Goal: Task Accomplishment & Management: Complete application form

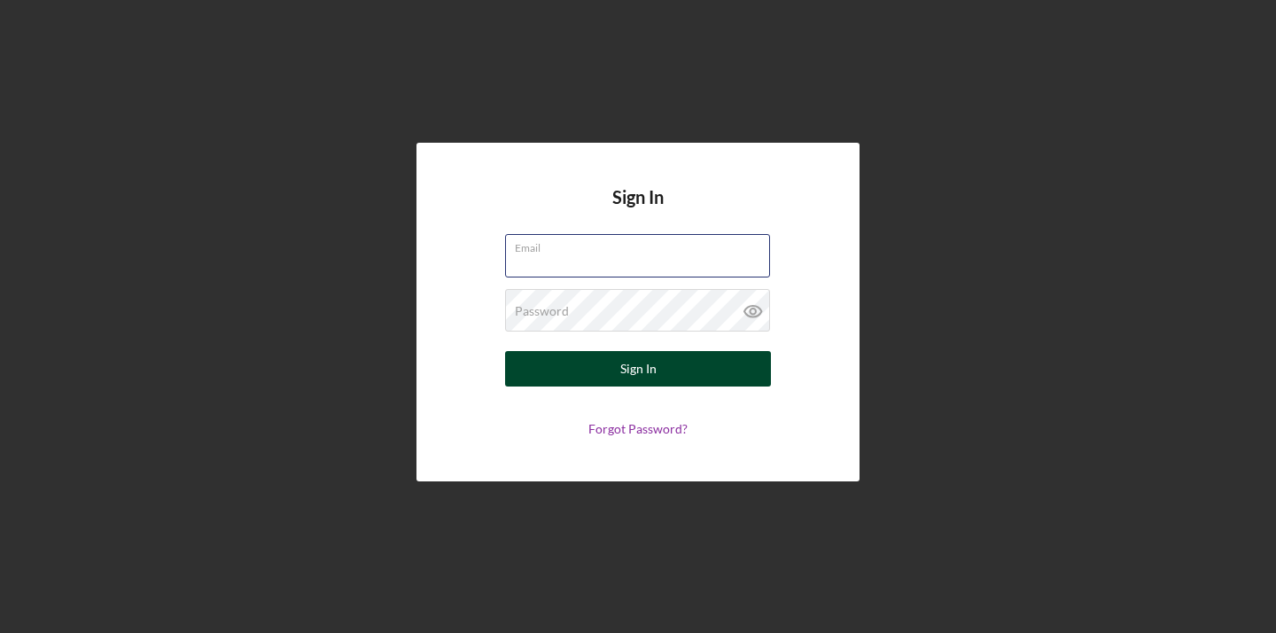
type input "deesdelux@gmail.com"
click at [638, 369] on button "Sign In" at bounding box center [638, 368] width 266 height 35
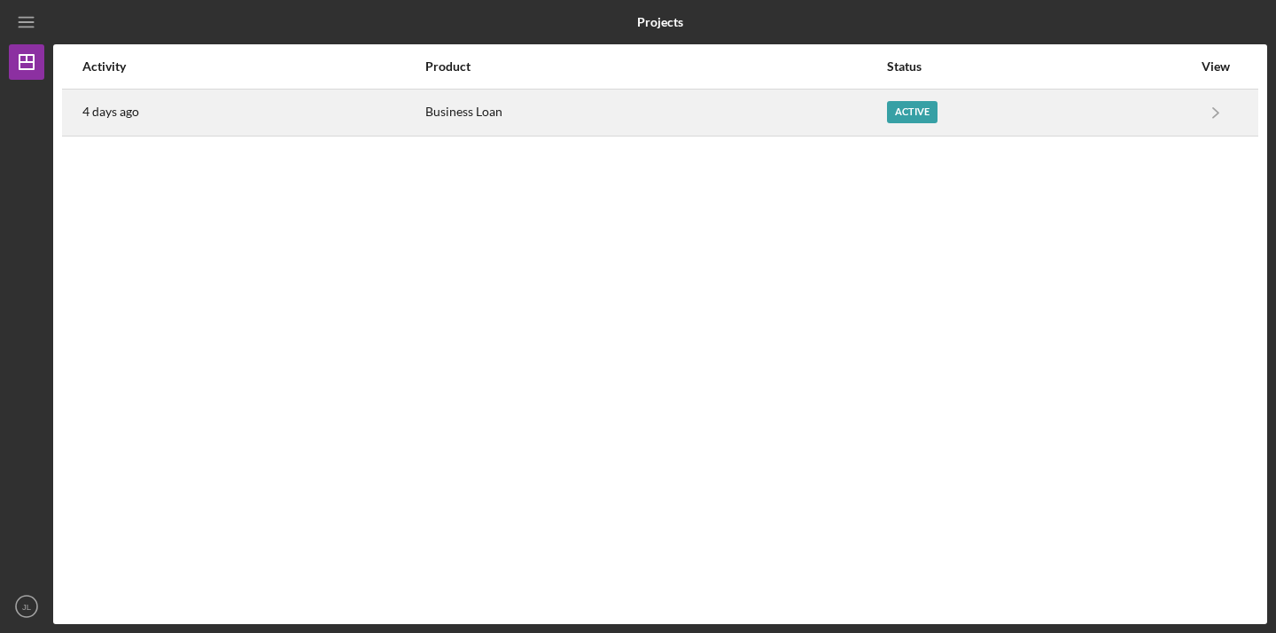
click at [1134, 109] on div "Active" at bounding box center [1039, 112] width 305 height 44
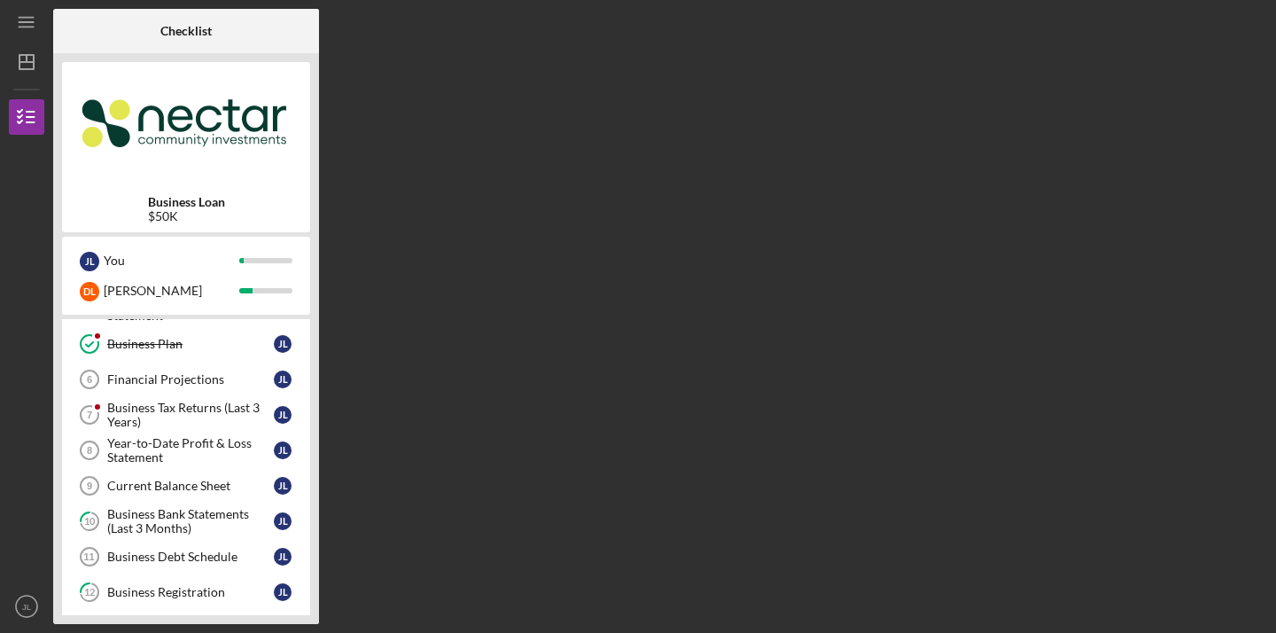
scroll to position [134, 0]
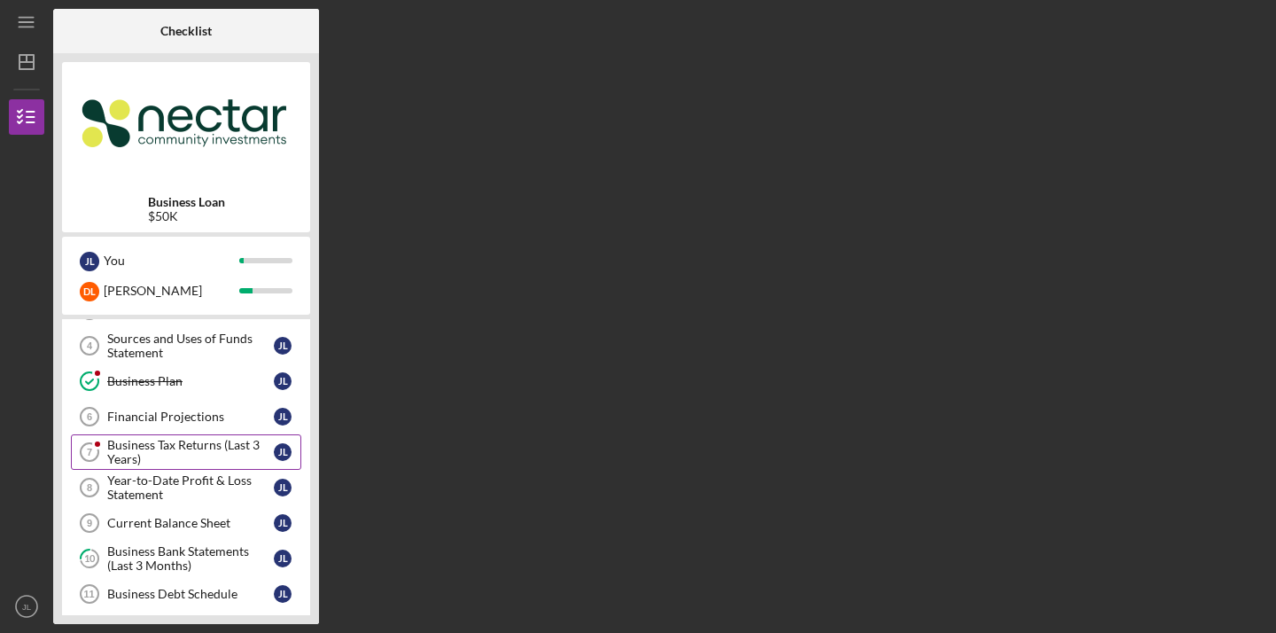
click at [152, 443] on div "Business Tax Returns (Last 3 Years)" at bounding box center [190, 452] width 167 height 28
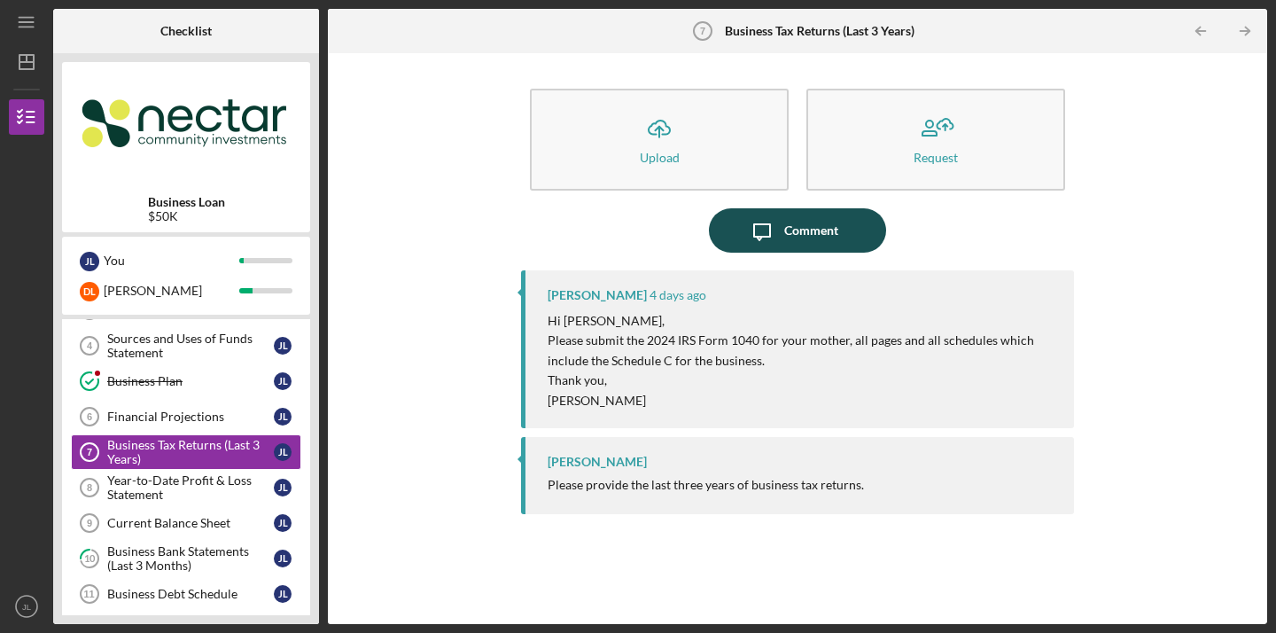
click at [784, 237] on div "Comment" at bounding box center [811, 230] width 54 height 44
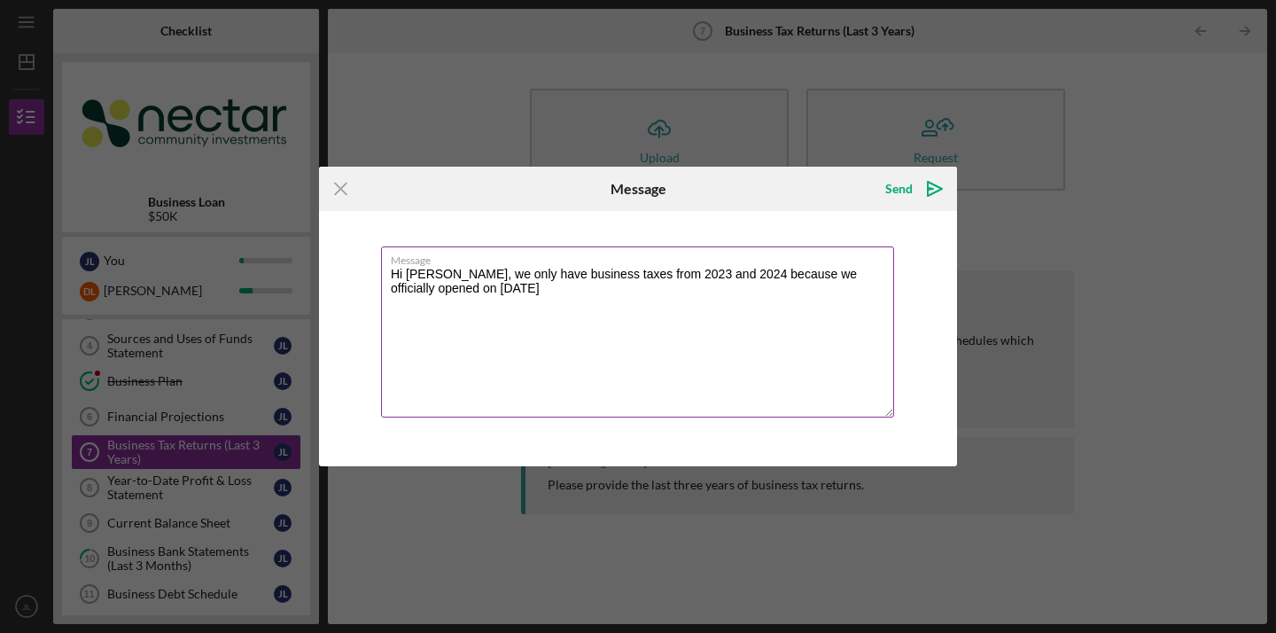
click at [397, 289] on textarea "Hi Kristin, we only have business taxes from 2023 and 2024 because we officiall…" at bounding box center [637, 331] width 513 height 171
click at [470, 289] on textarea "Hi Kristin, we only have business taxes from 2023 and 2024 because we officiall…" at bounding box center [637, 331] width 513 height 171
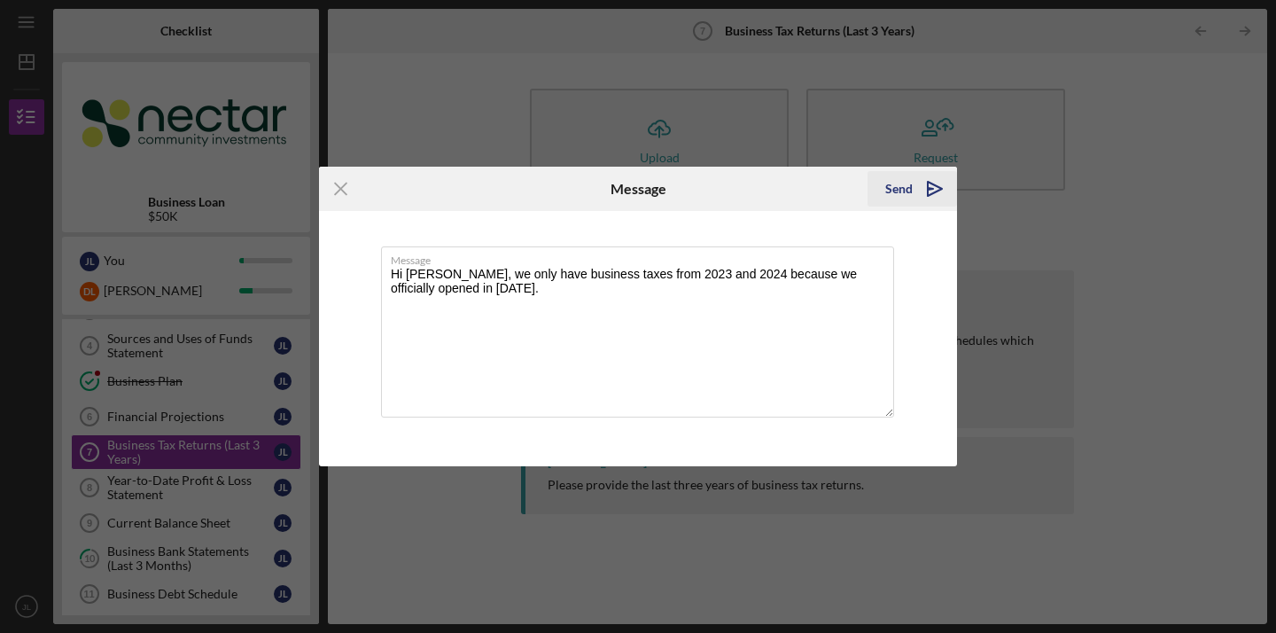
type textarea "Hi Kristin, we only have business taxes from 2023 and 2024 because we officiall…"
click at [936, 183] on icon "Icon/icon-invite-send" at bounding box center [935, 189] width 44 height 44
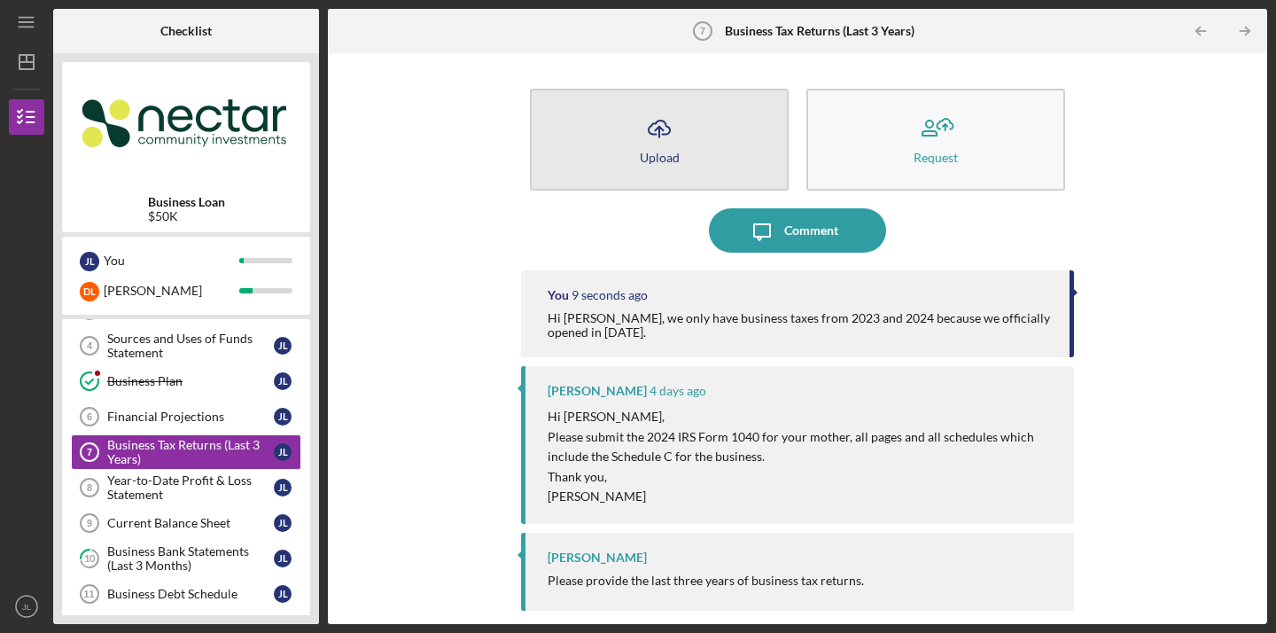
click at [713, 144] on button "Icon/Upload Upload" at bounding box center [659, 140] width 259 height 102
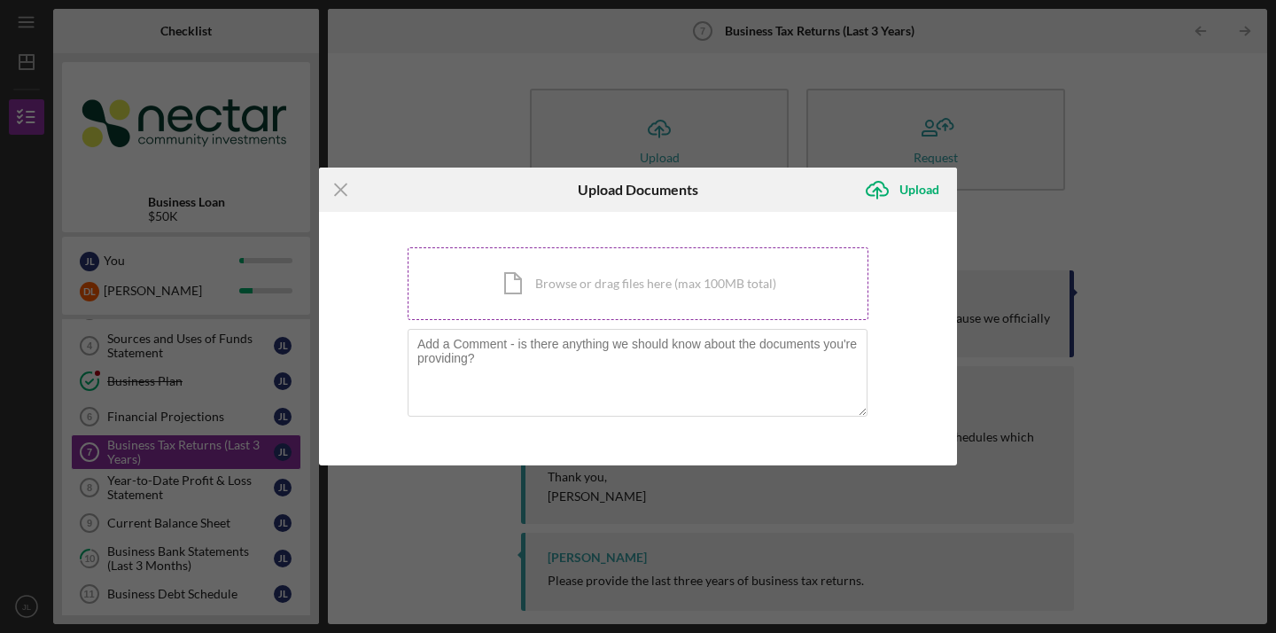
click at [572, 291] on div "Icon/Document Browse or drag files here (max 100MB total) Tap to choose files o…" at bounding box center [638, 283] width 461 height 73
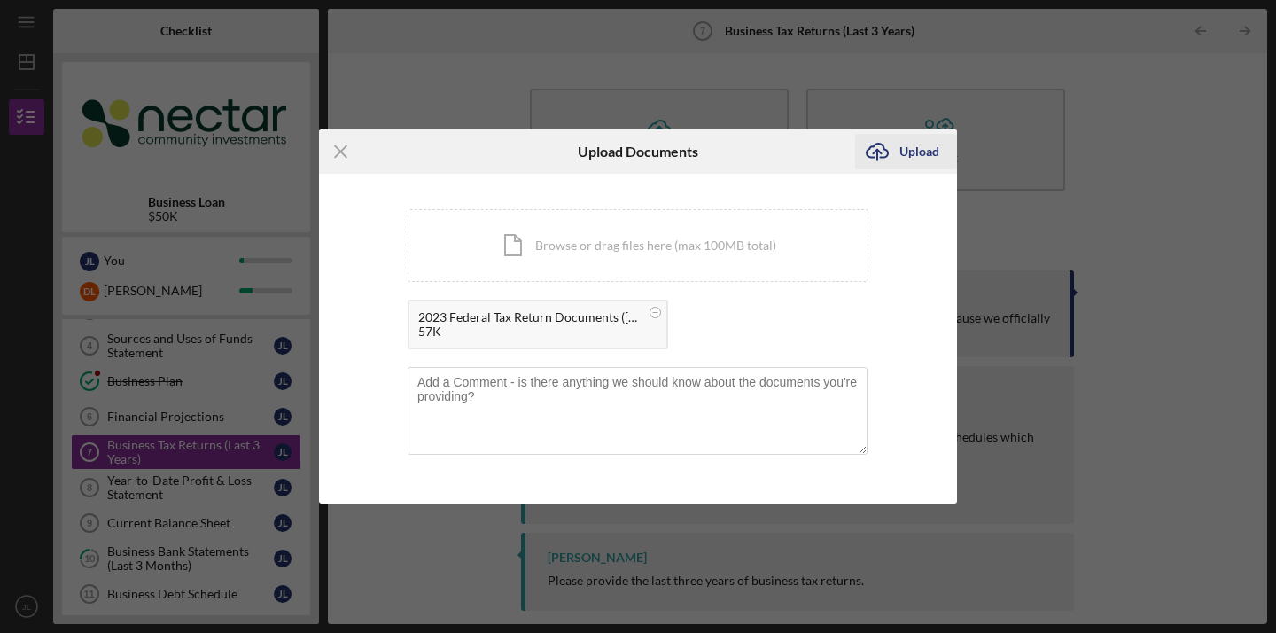
click at [891, 151] on icon "Icon/Upload" at bounding box center [877, 151] width 44 height 44
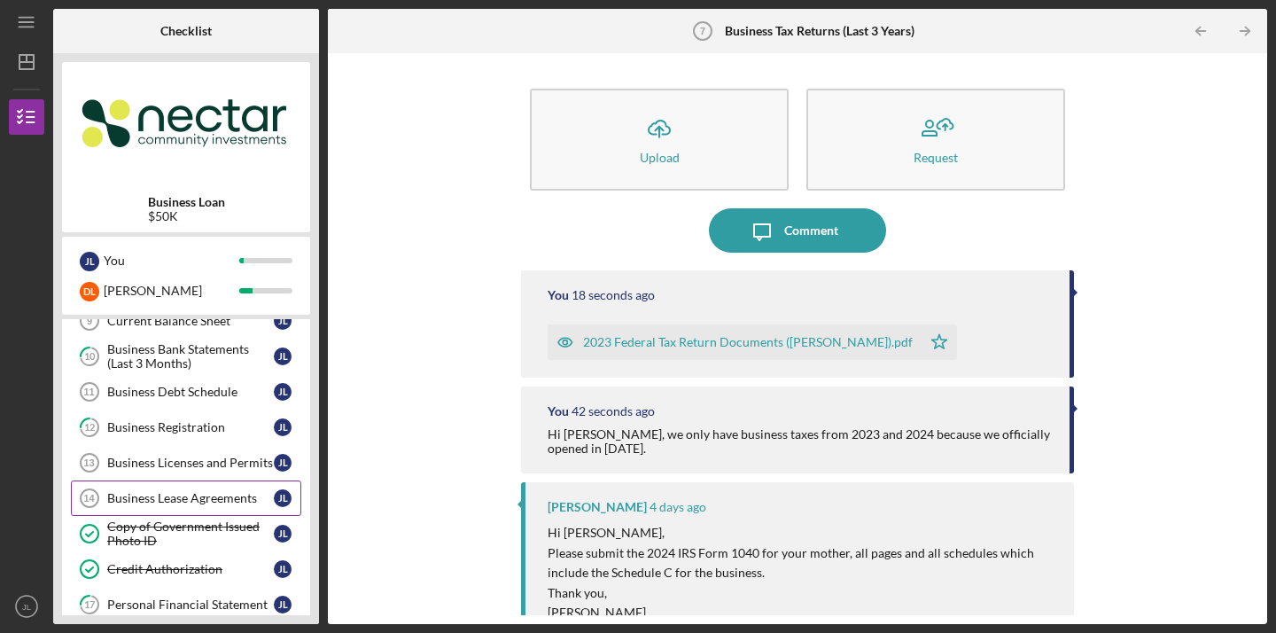
scroll to position [322, 0]
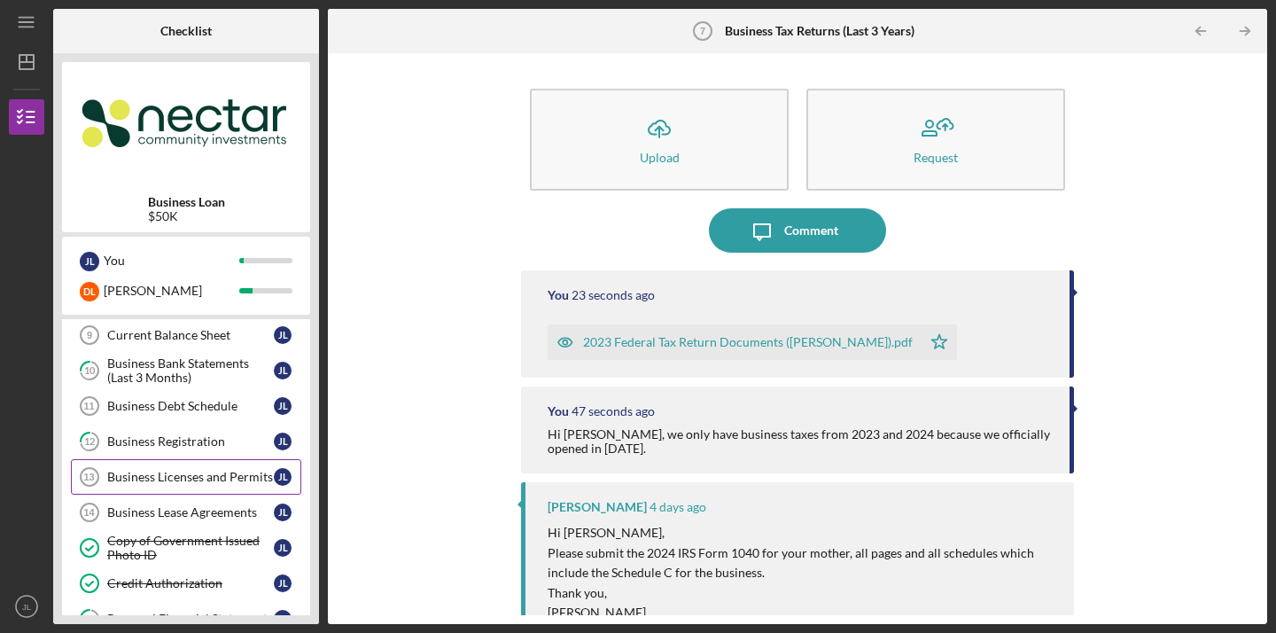
click at [147, 468] on link "Business Licenses and Permits 13 Business Licenses and Permits J L" at bounding box center [186, 476] width 230 height 35
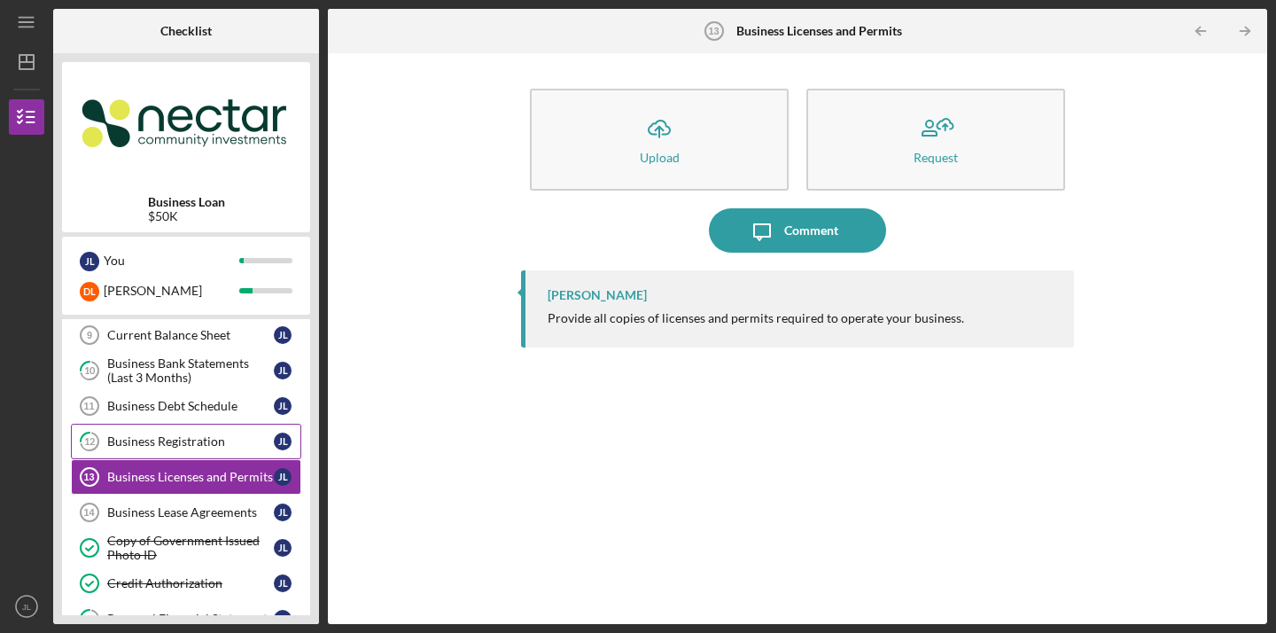
click at [145, 442] on div "Business Registration" at bounding box center [190, 441] width 167 height 14
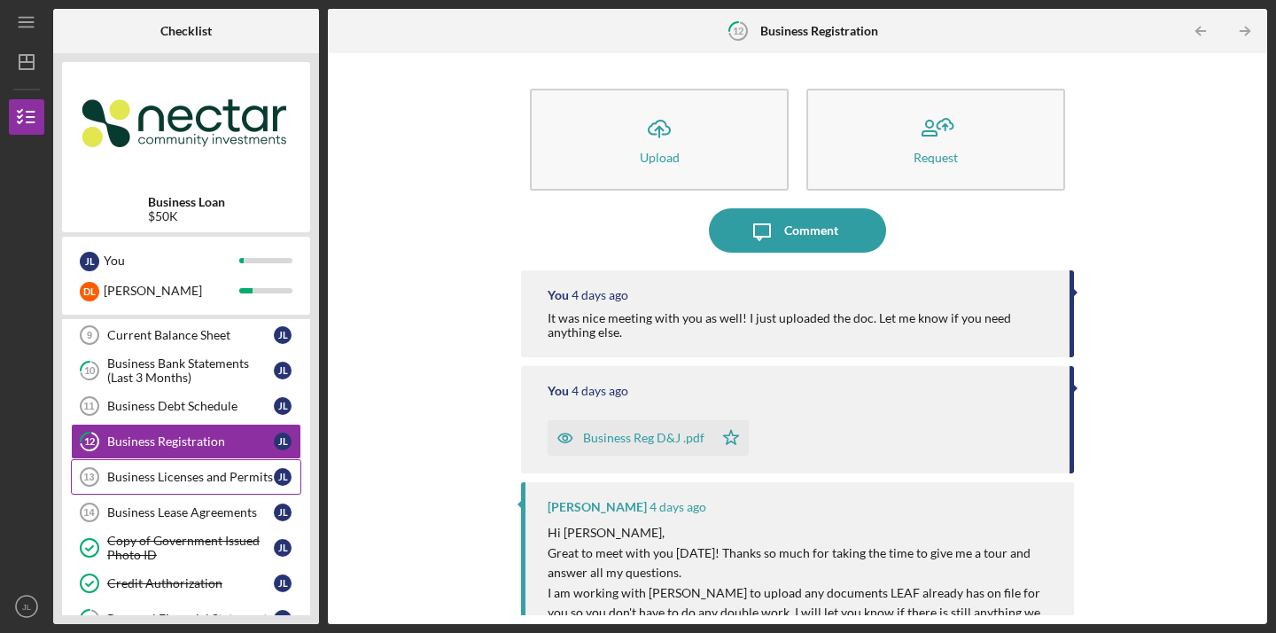
click at [150, 481] on div "Business Licenses and Permits" at bounding box center [190, 477] width 167 height 14
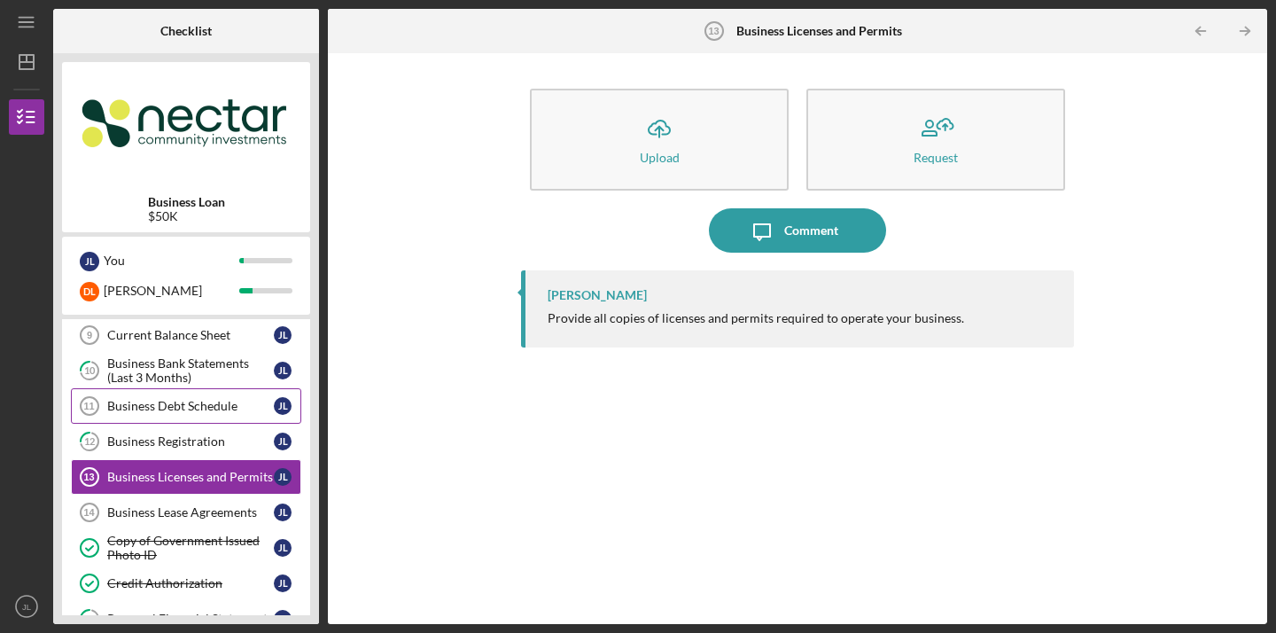
click at [159, 409] on div "Business Debt Schedule" at bounding box center [190, 406] width 167 height 14
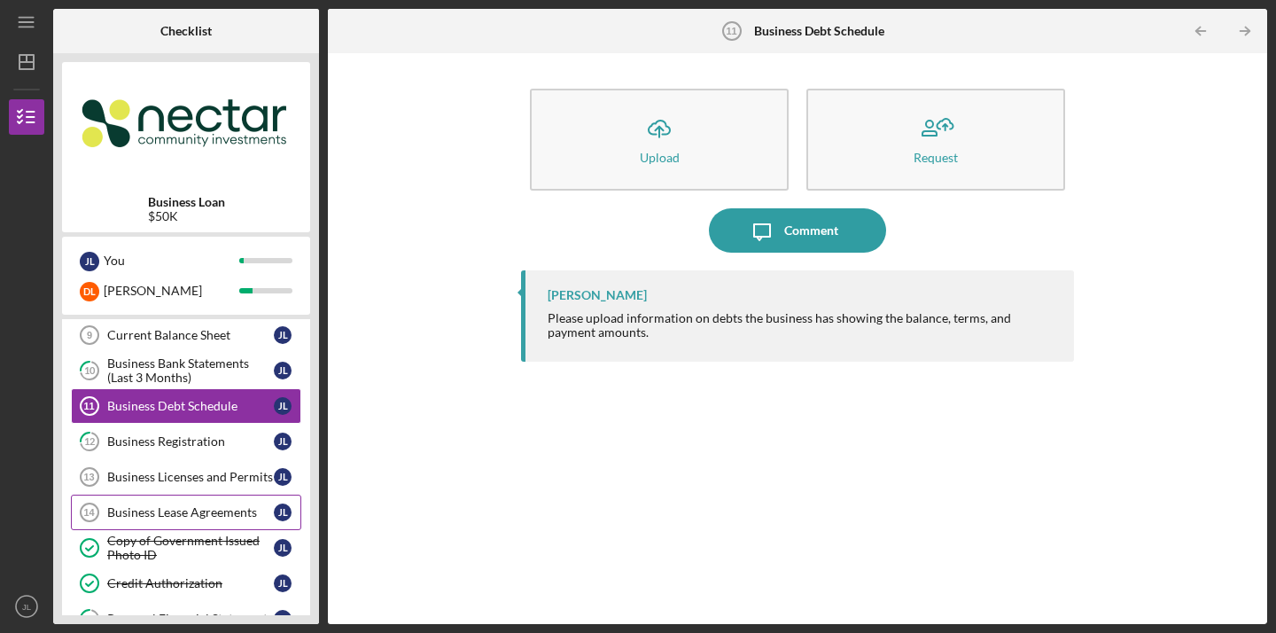
click at [152, 510] on div "Business Lease Agreements" at bounding box center [190, 512] width 167 height 14
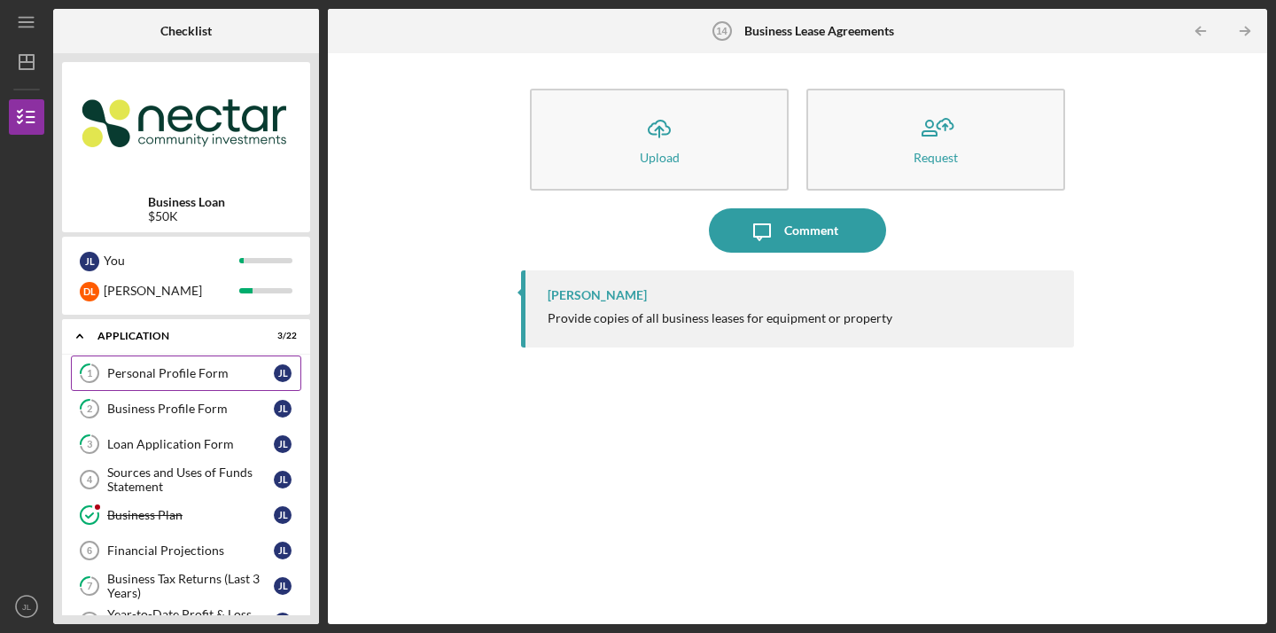
click at [139, 378] on div "Personal Profile Form" at bounding box center [190, 373] width 167 height 14
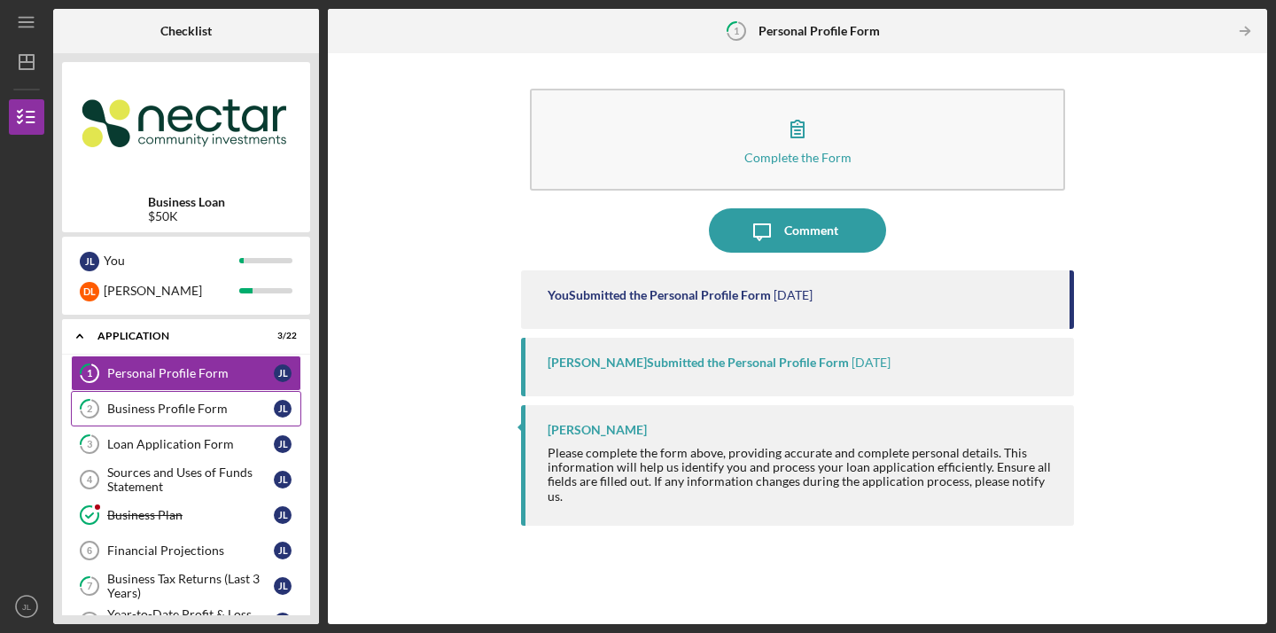
click at [186, 413] on div "Business Profile Form" at bounding box center [190, 408] width 167 height 14
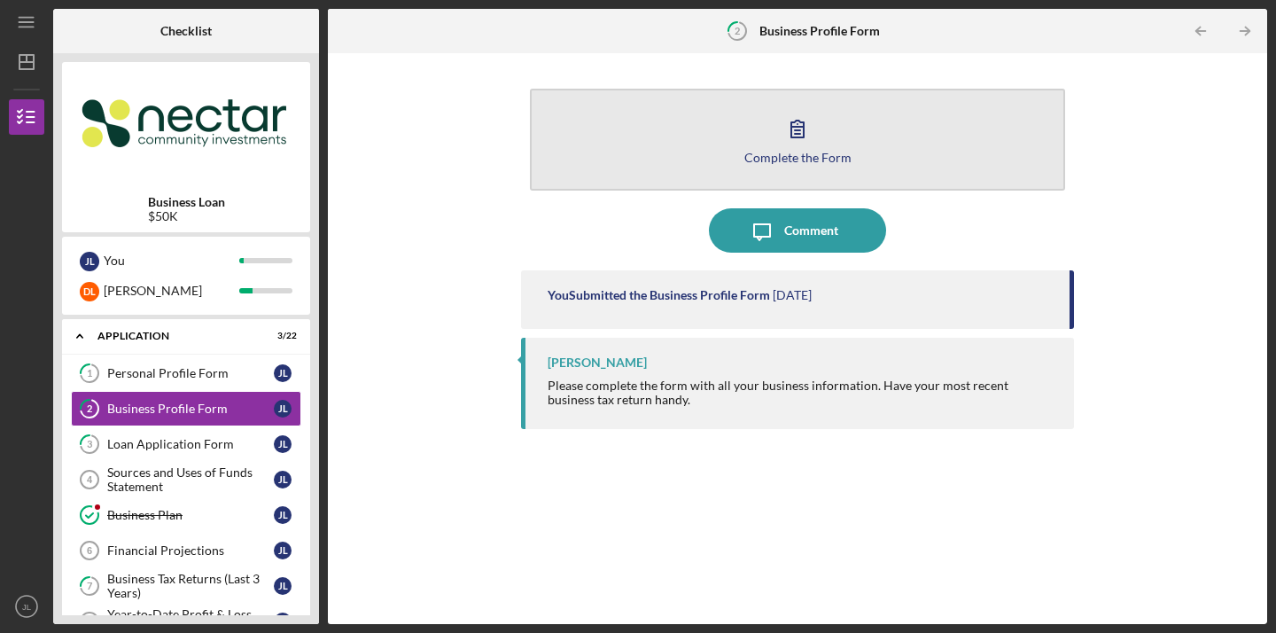
click at [716, 177] on button "Complete the Form Form" at bounding box center [797, 140] width 535 height 102
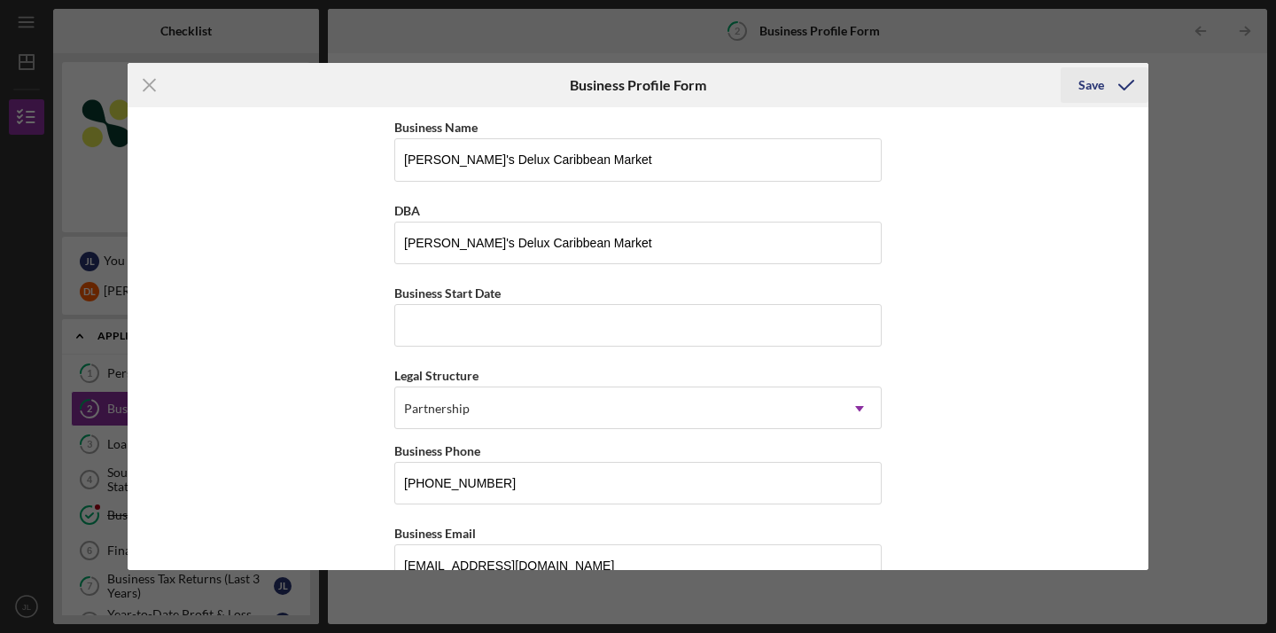
click at [1102, 82] on div "Save" at bounding box center [1091, 84] width 26 height 35
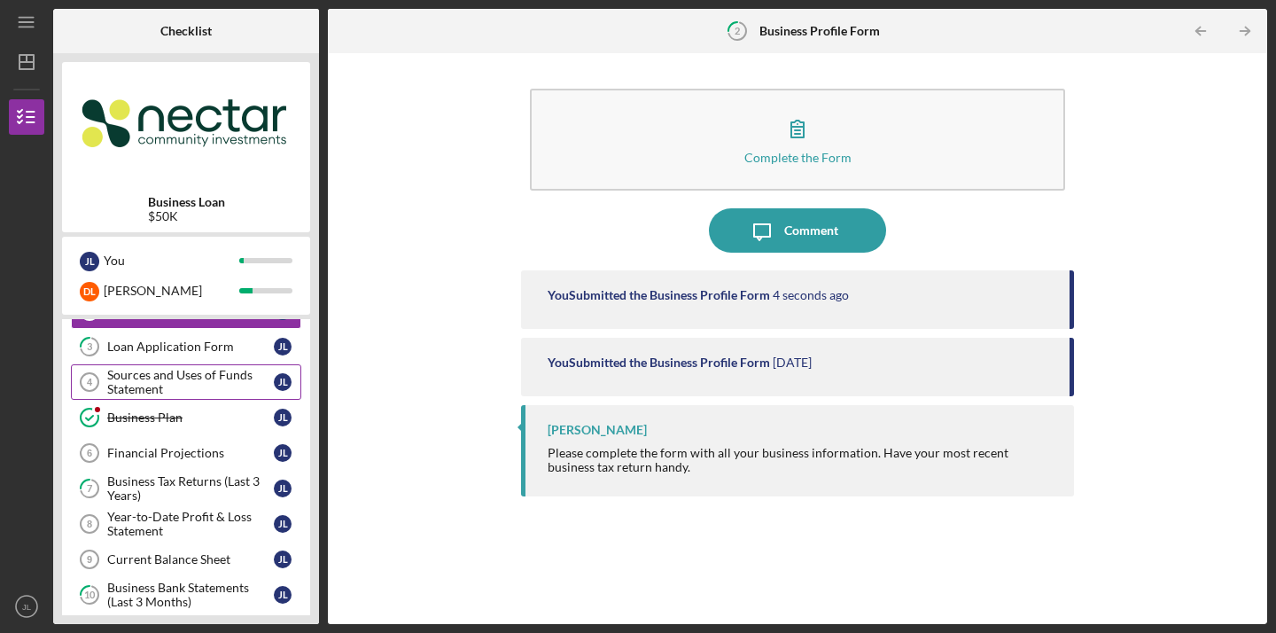
scroll to position [100, 0]
click at [132, 381] on div "Sources and Uses of Funds Statement" at bounding box center [190, 379] width 167 height 28
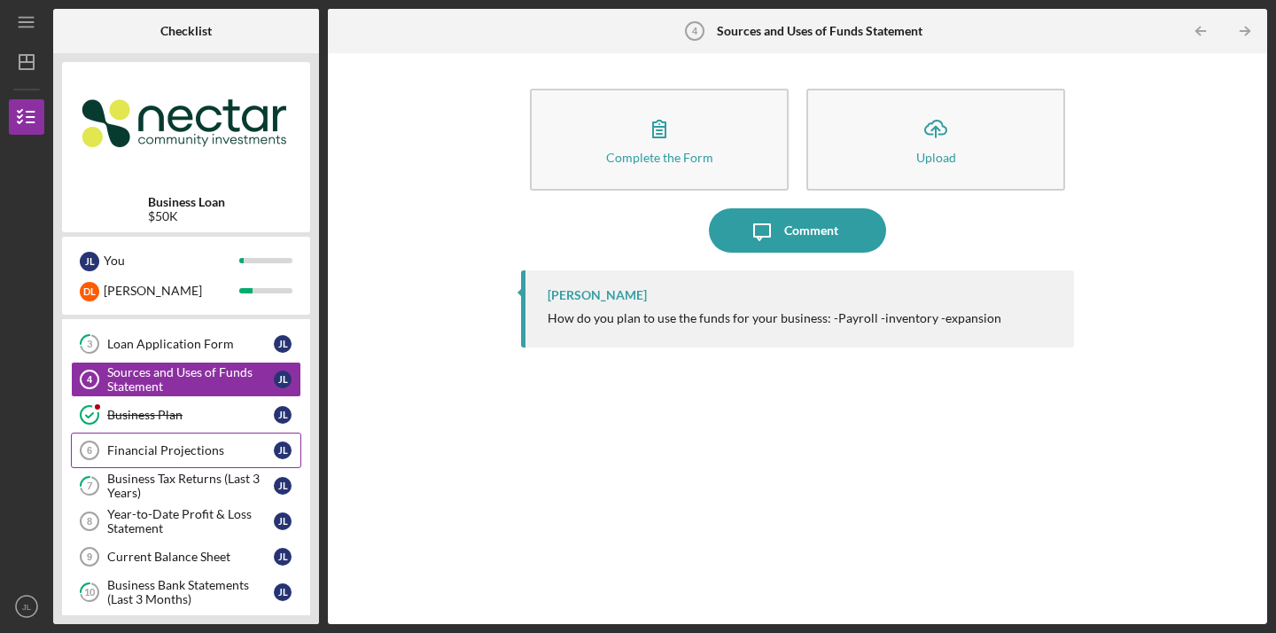
click at [175, 448] on div "Financial Projections" at bounding box center [190, 450] width 167 height 14
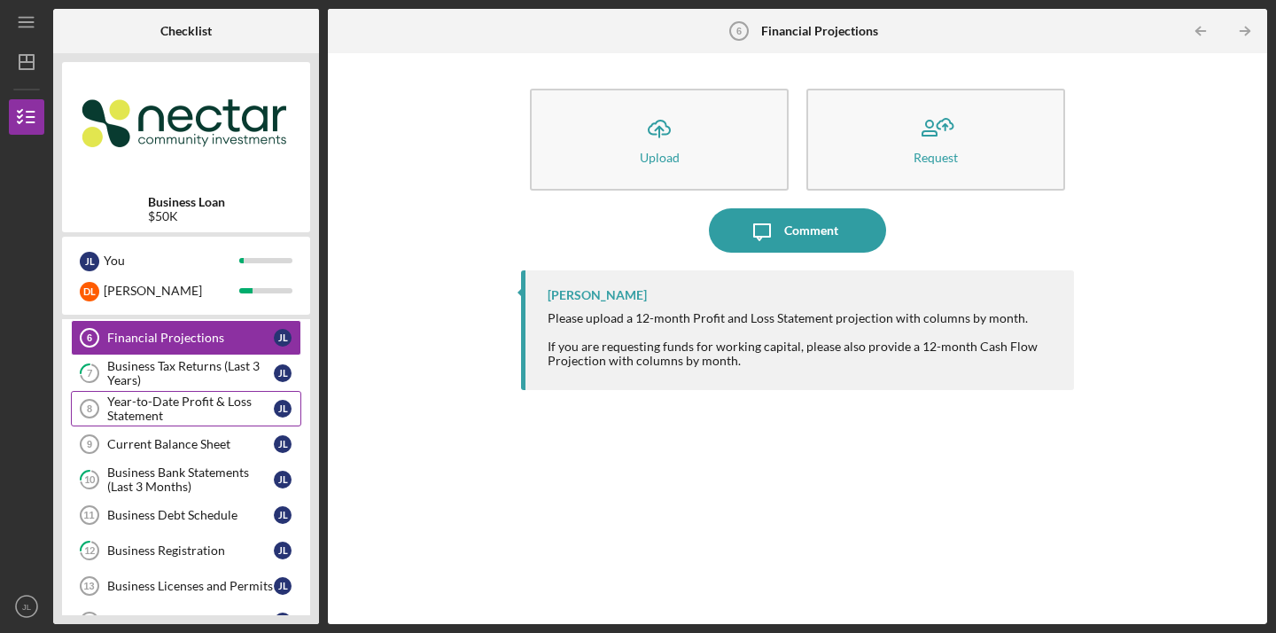
scroll to position [220, 0]
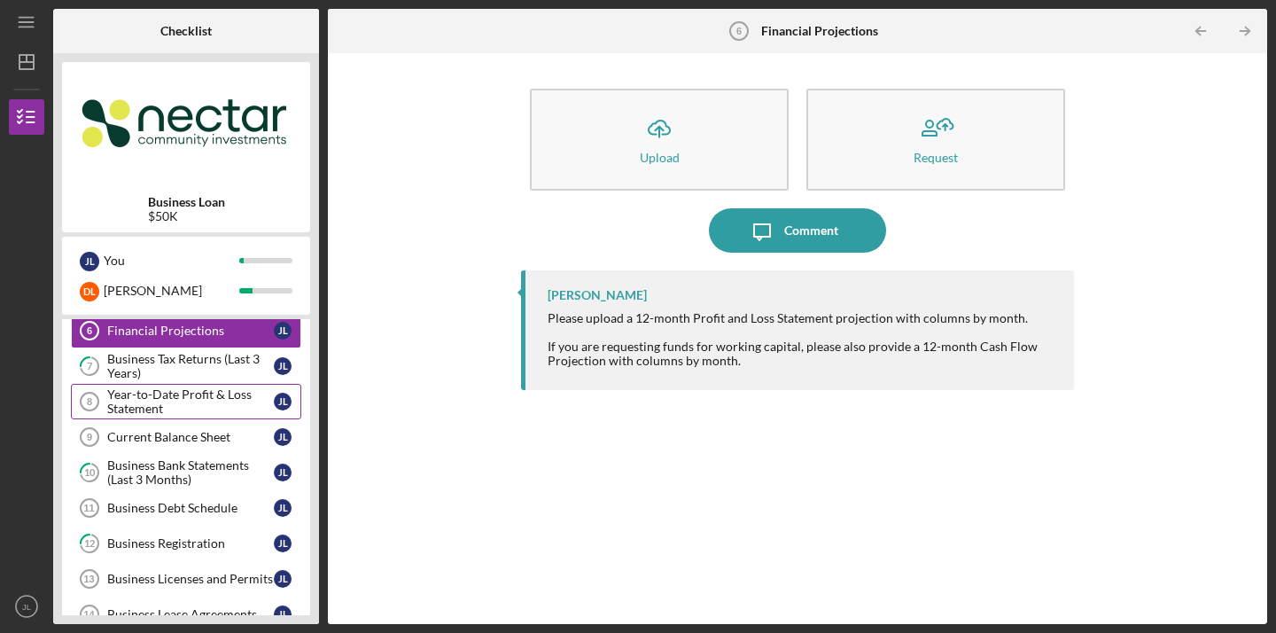
click at [178, 398] on div "Year-to-Date Profit & Loss Statement" at bounding box center [190, 401] width 167 height 28
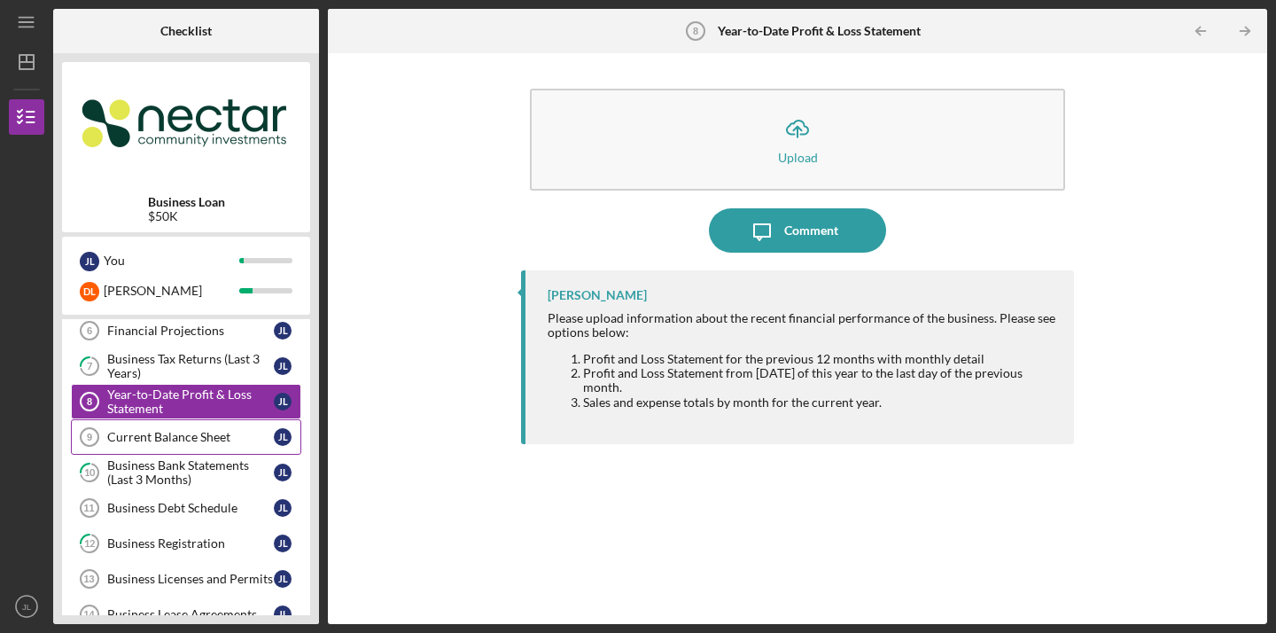
click at [157, 441] on div "Current Balance Sheet" at bounding box center [190, 437] width 167 height 14
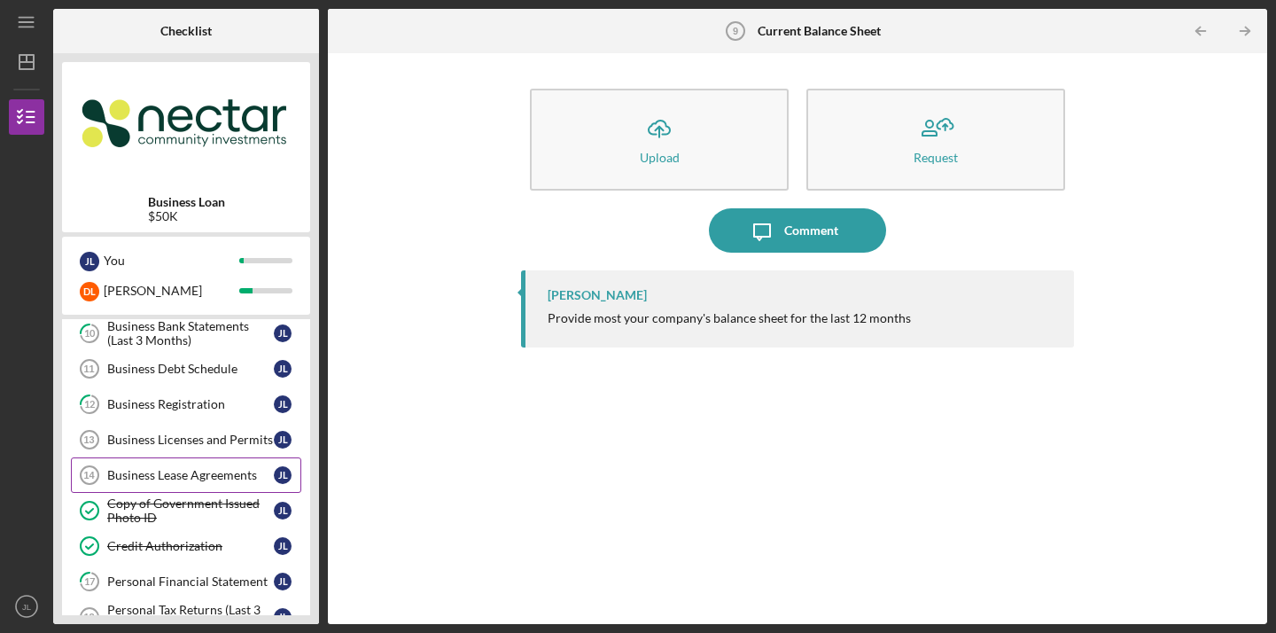
scroll to position [346, 0]
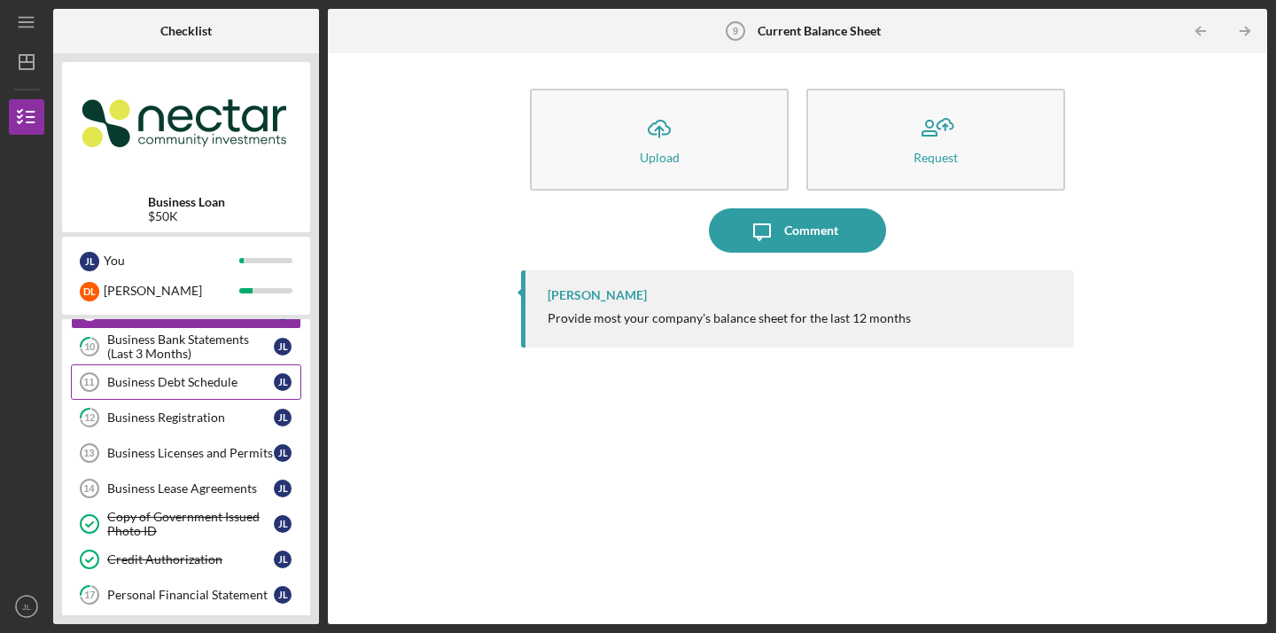
click at [195, 385] on div "Business Debt Schedule" at bounding box center [190, 382] width 167 height 14
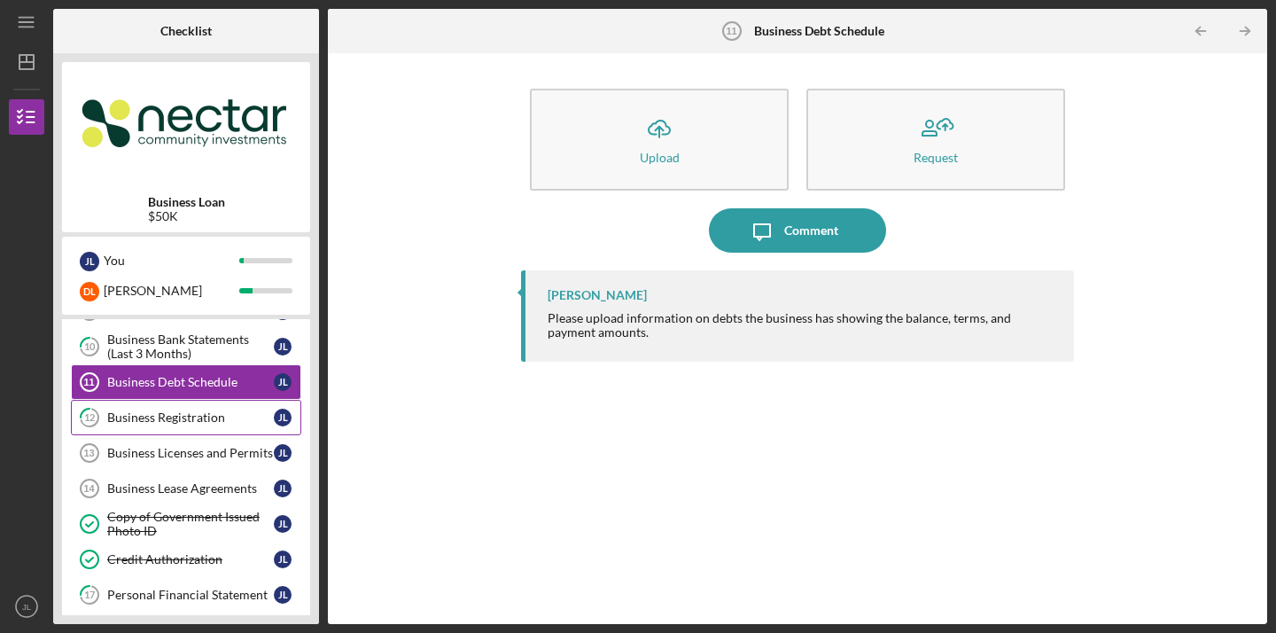
click at [188, 425] on link "12 Business Registration J L" at bounding box center [186, 417] width 230 height 35
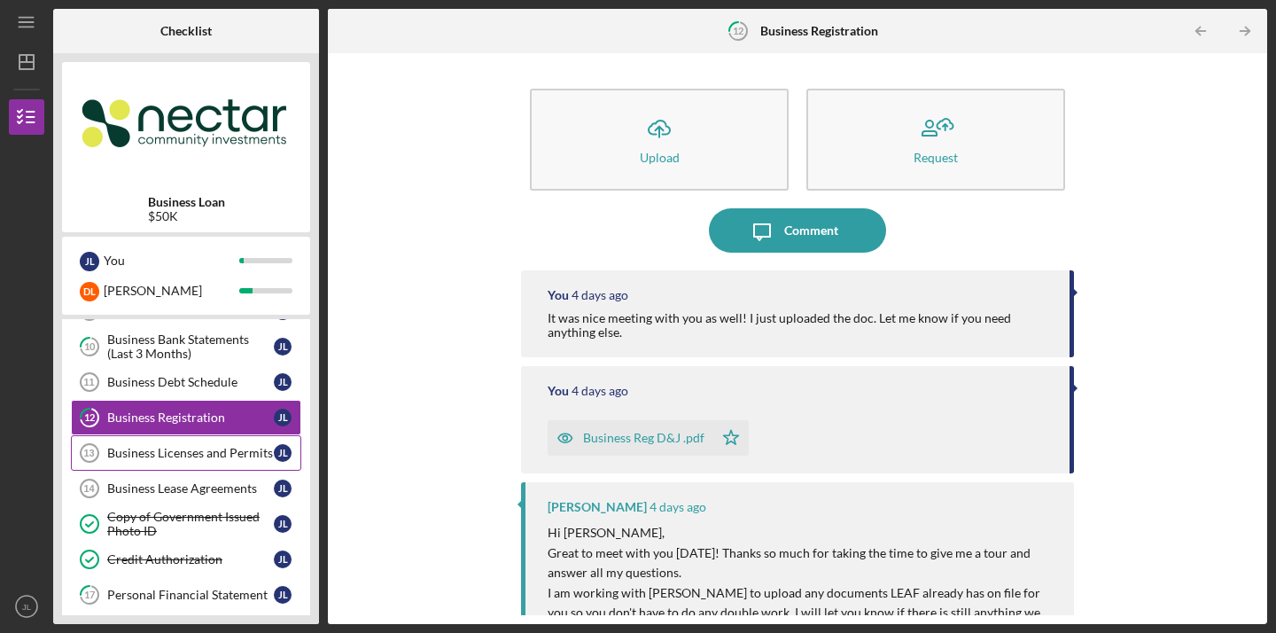
click at [168, 460] on link "Business Licenses and Permits 13 Business Licenses and Permits J L" at bounding box center [186, 452] width 230 height 35
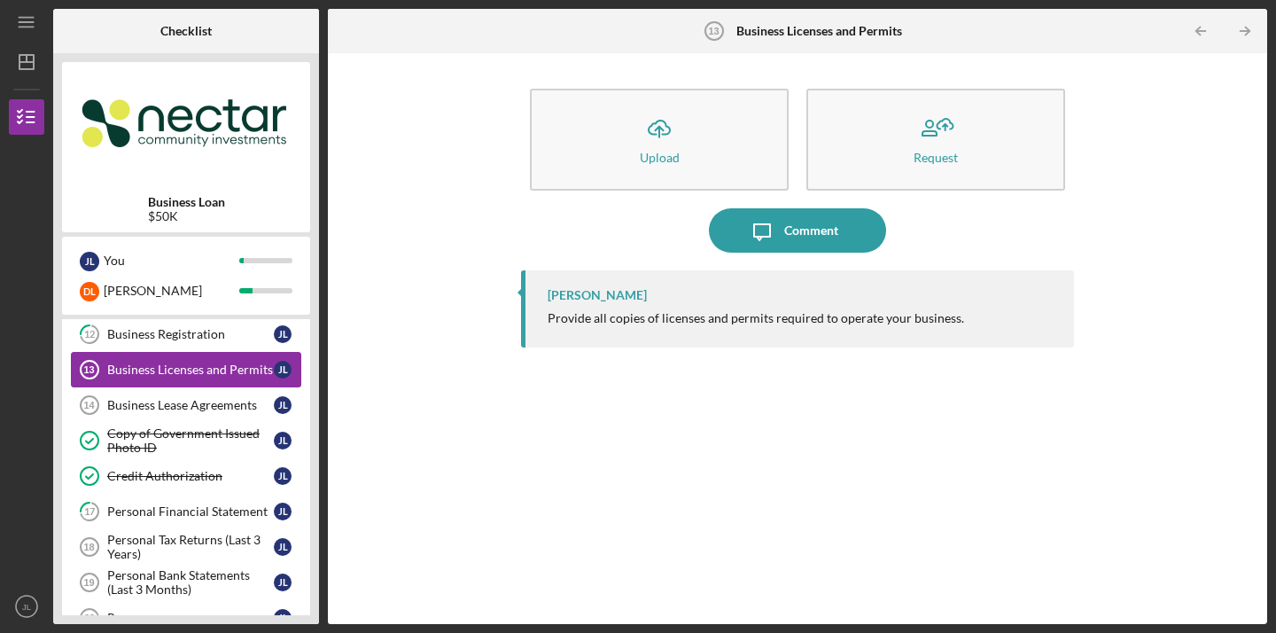
scroll to position [434, 0]
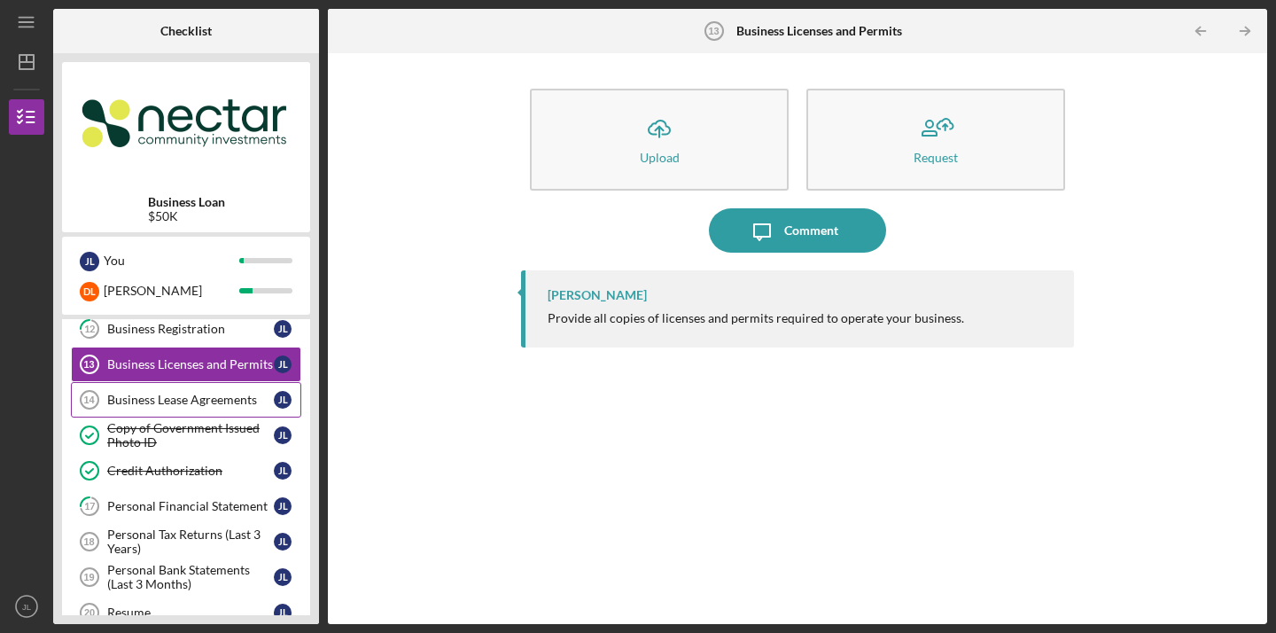
click at [175, 406] on div "Business Lease Agreements" at bounding box center [190, 400] width 167 height 14
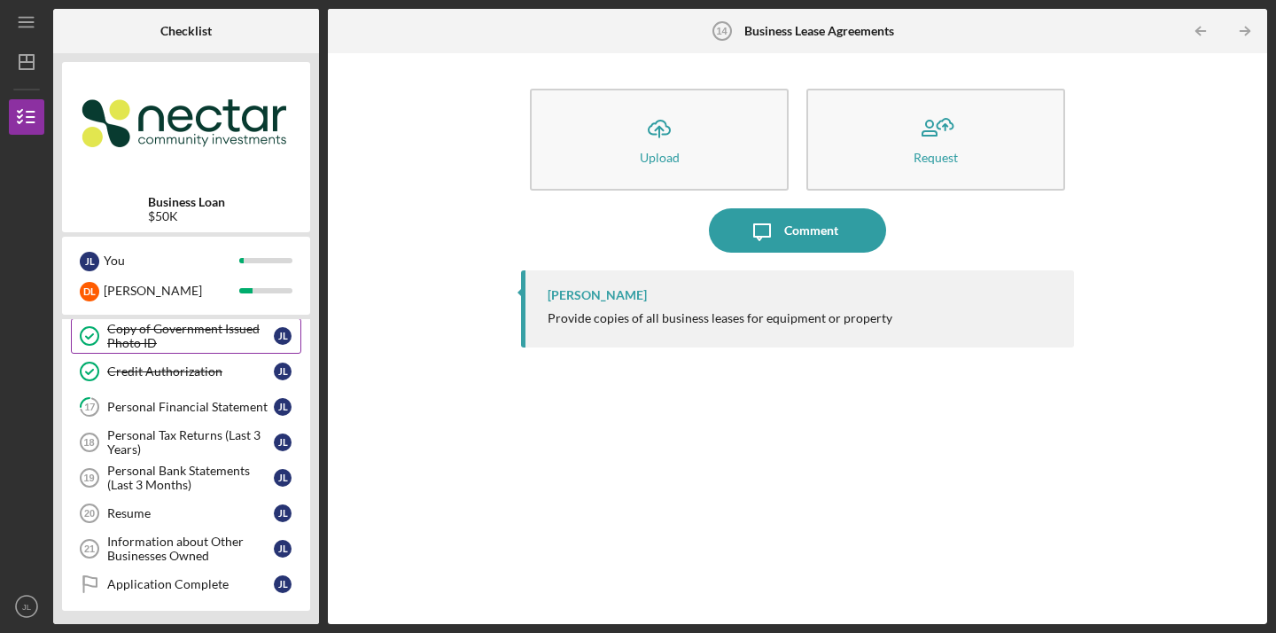
scroll to position [549, 0]
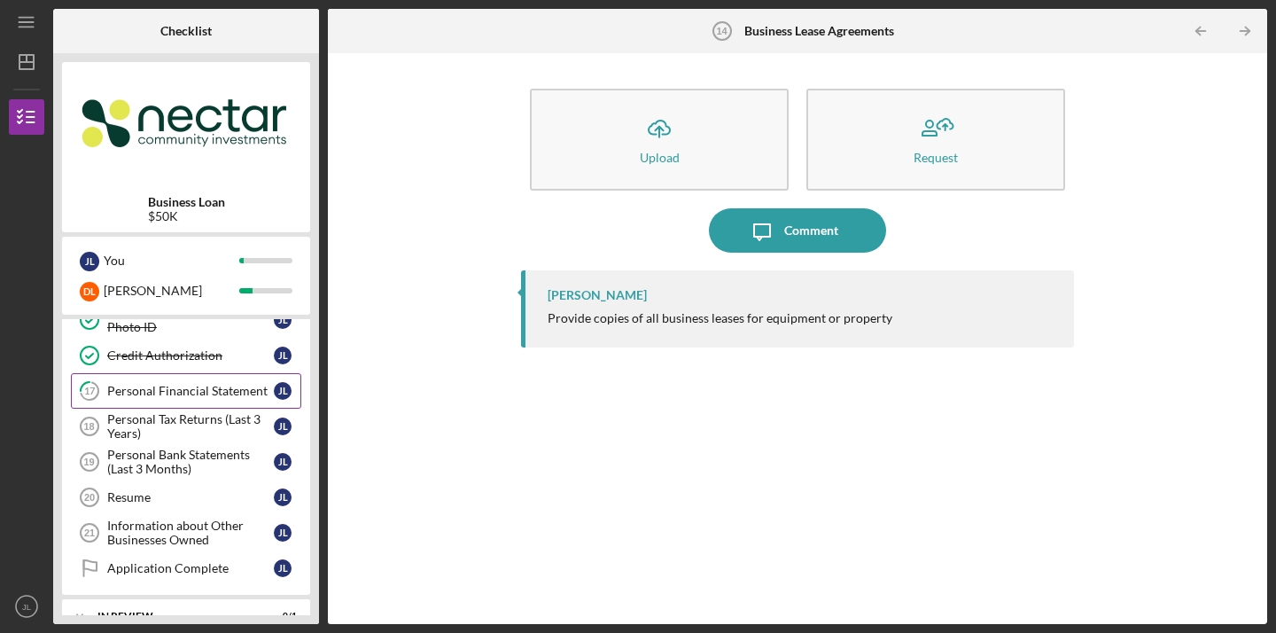
click at [168, 379] on link "17 Personal Financial Statement J L" at bounding box center [186, 390] width 230 height 35
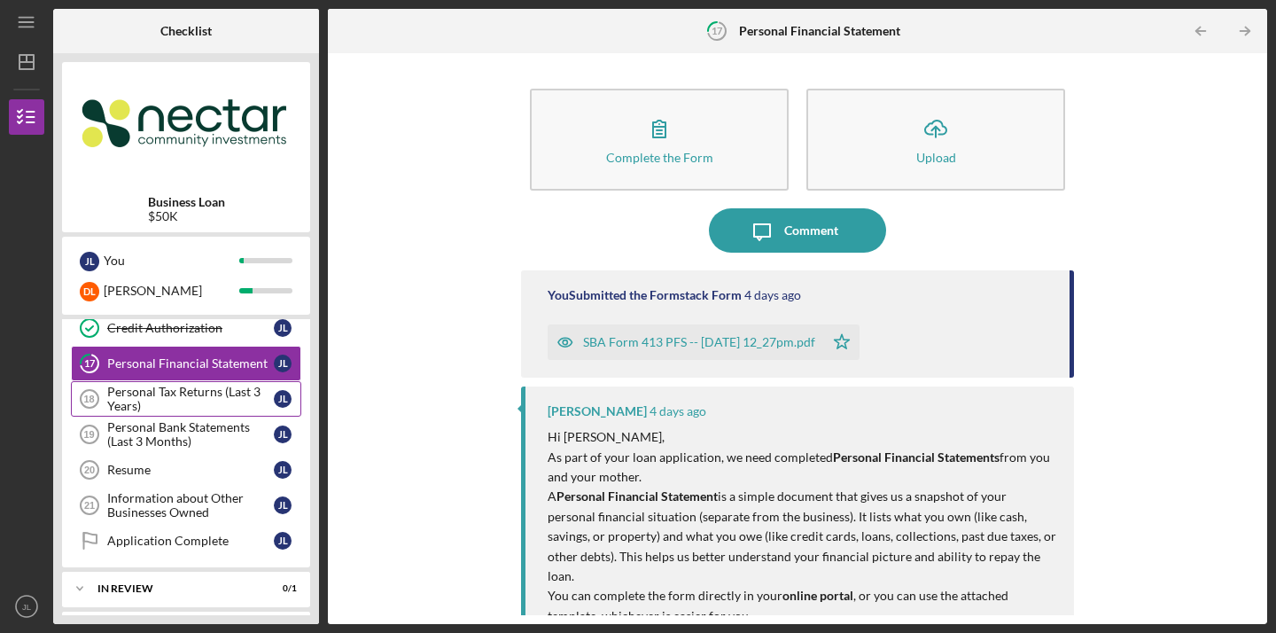
scroll to position [578, 0]
click at [182, 401] on div "Personal Tax Returns (Last 3 Years)" at bounding box center [190, 398] width 167 height 28
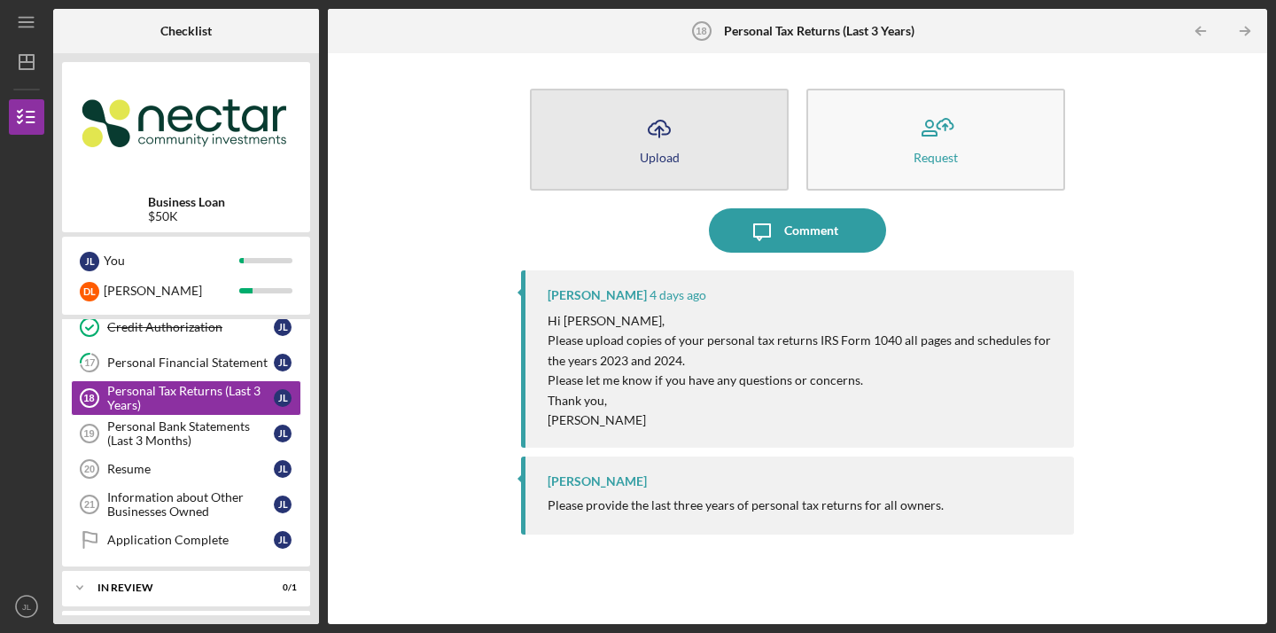
click at [720, 158] on button "Icon/Upload Upload" at bounding box center [659, 140] width 259 height 102
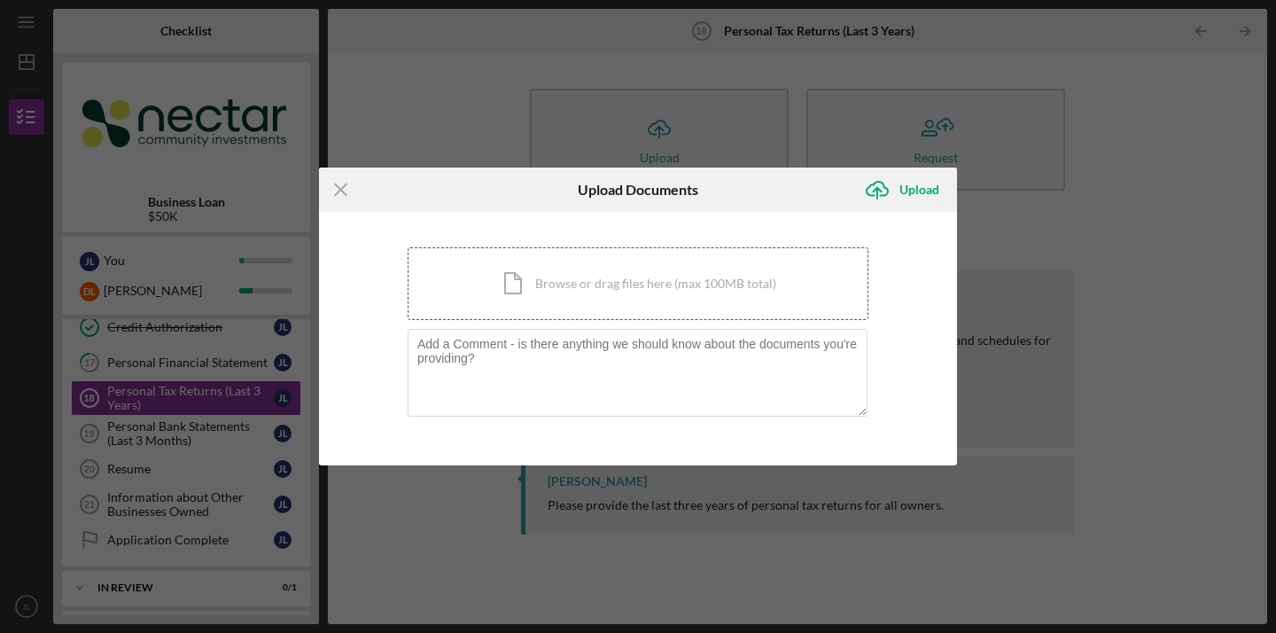
click at [651, 294] on div "Icon/Document Browse or drag files here (max 100MB total) Tap to choose files o…" at bounding box center [638, 283] width 461 height 73
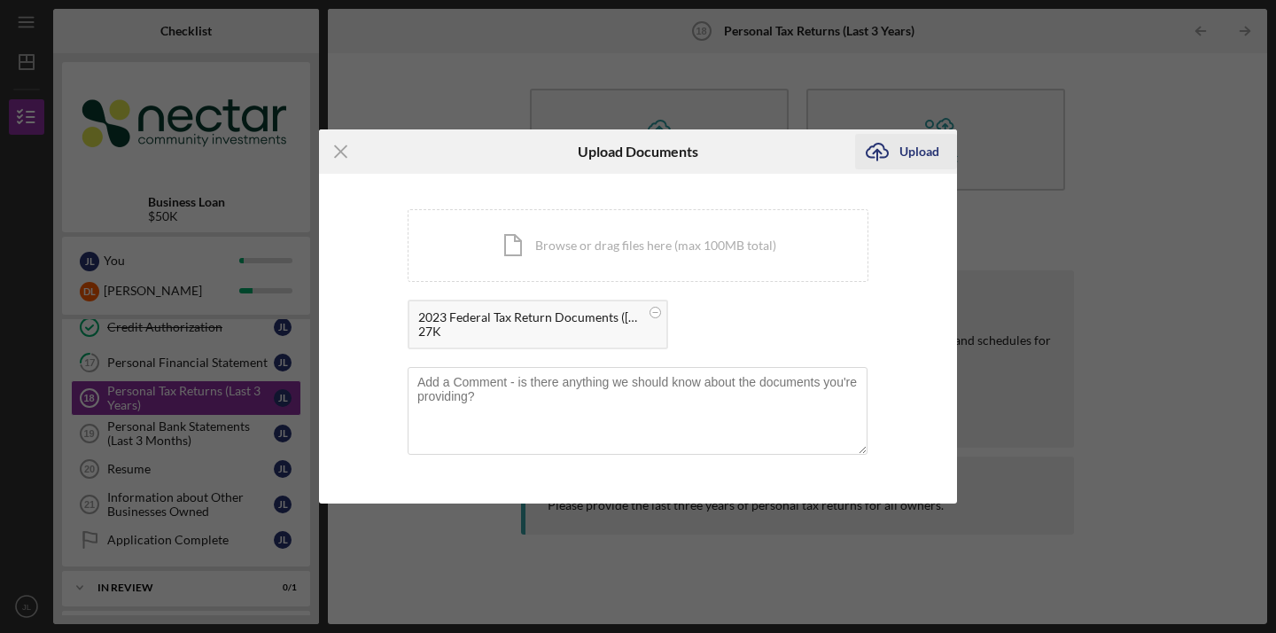
click at [907, 165] on div "Upload" at bounding box center [919, 151] width 40 height 35
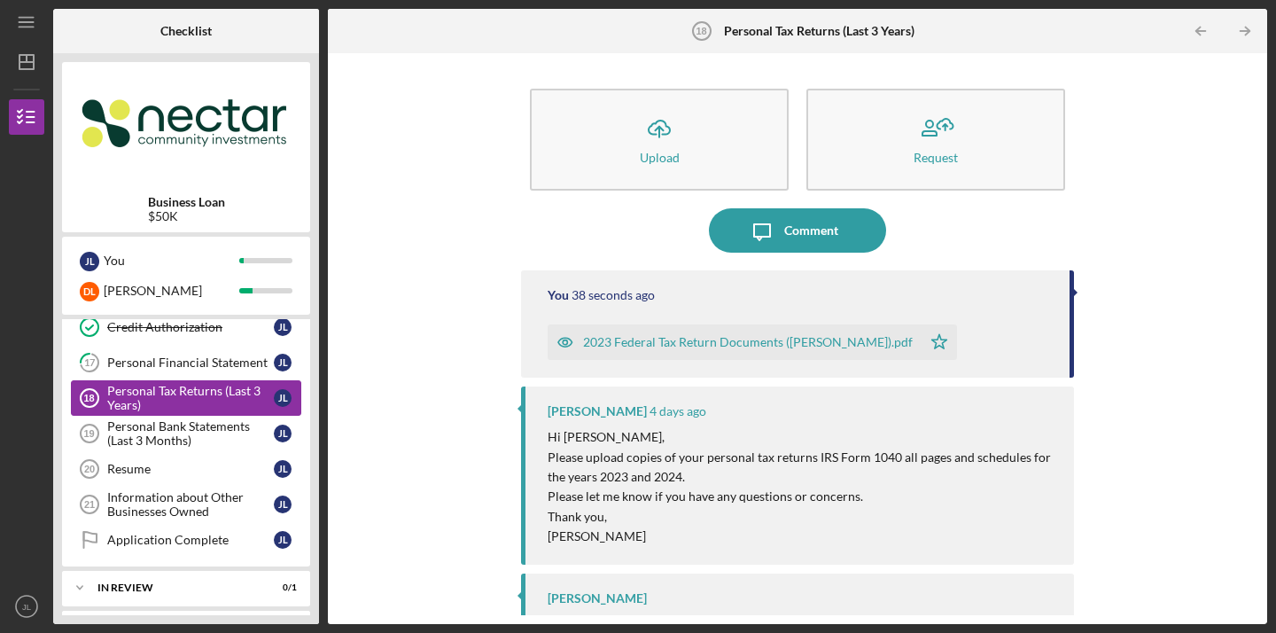
click at [195, 403] on div "Personal Tax Returns (Last 3 Years)" at bounding box center [190, 398] width 167 height 28
click at [142, 401] on div "Personal Tax Returns (Last 3 Years)" at bounding box center [190, 398] width 167 height 28
click at [180, 424] on div "Personal Bank Statements (Last 3 Months)" at bounding box center [190, 433] width 167 height 28
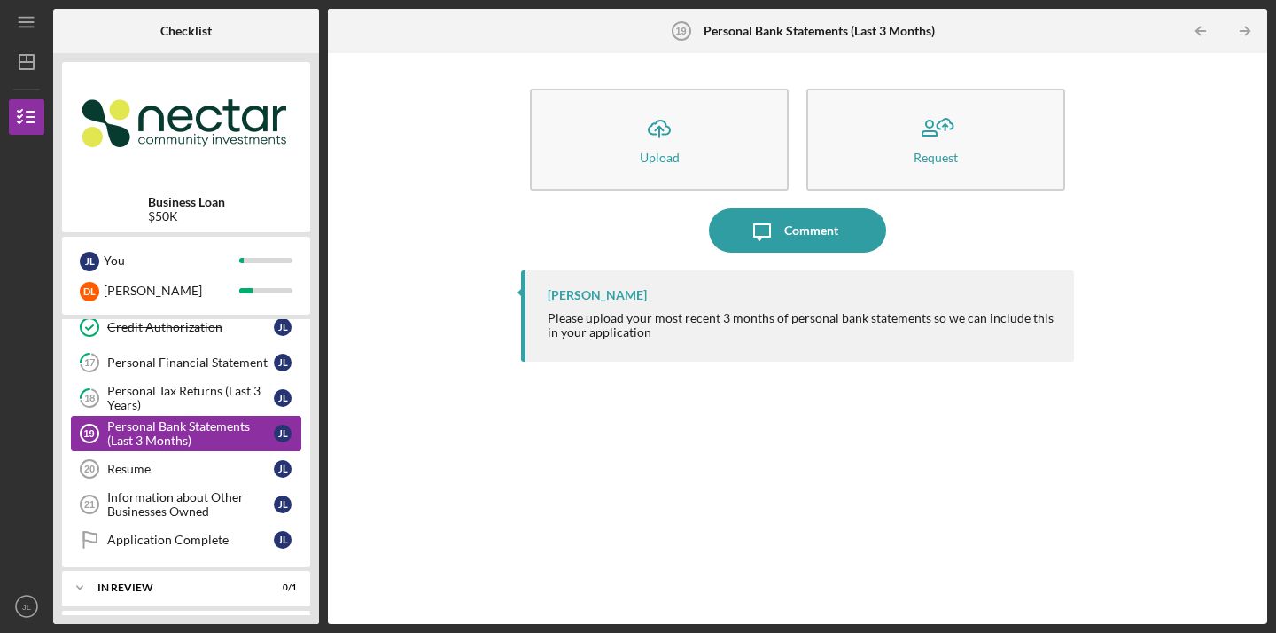
click at [180, 436] on div "Personal Bank Statements (Last 3 Months)" at bounding box center [190, 433] width 167 height 28
click at [189, 463] on div "Resume" at bounding box center [190, 469] width 167 height 14
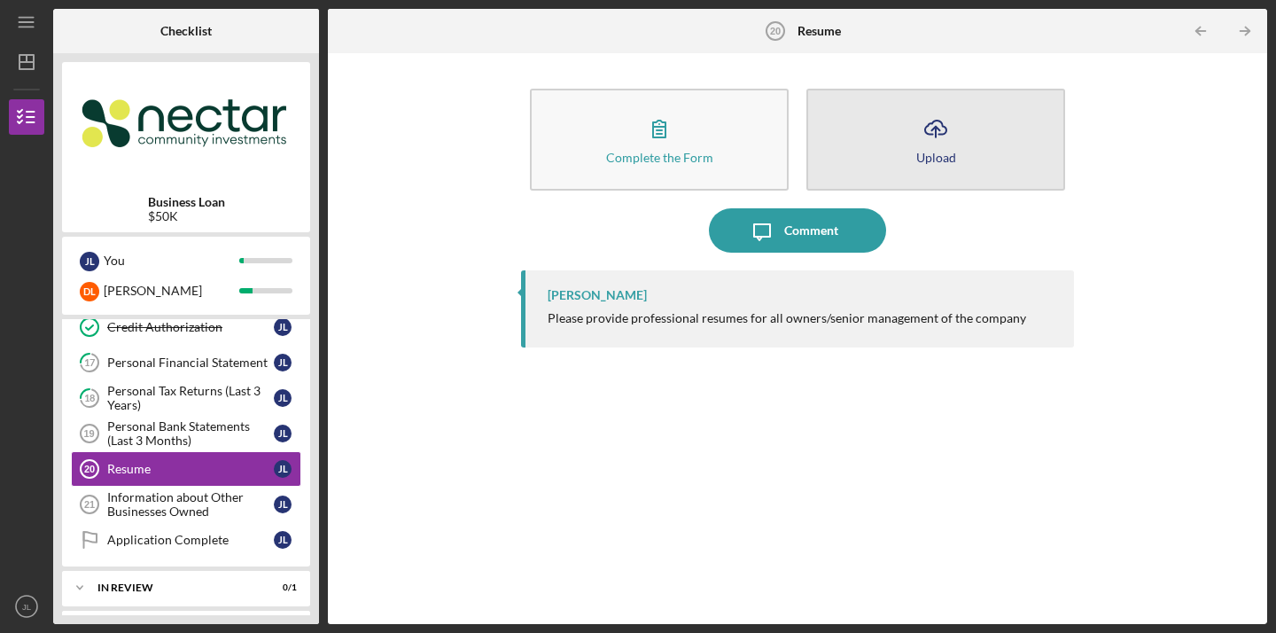
click at [931, 144] on icon "Icon/Upload" at bounding box center [936, 128] width 44 height 44
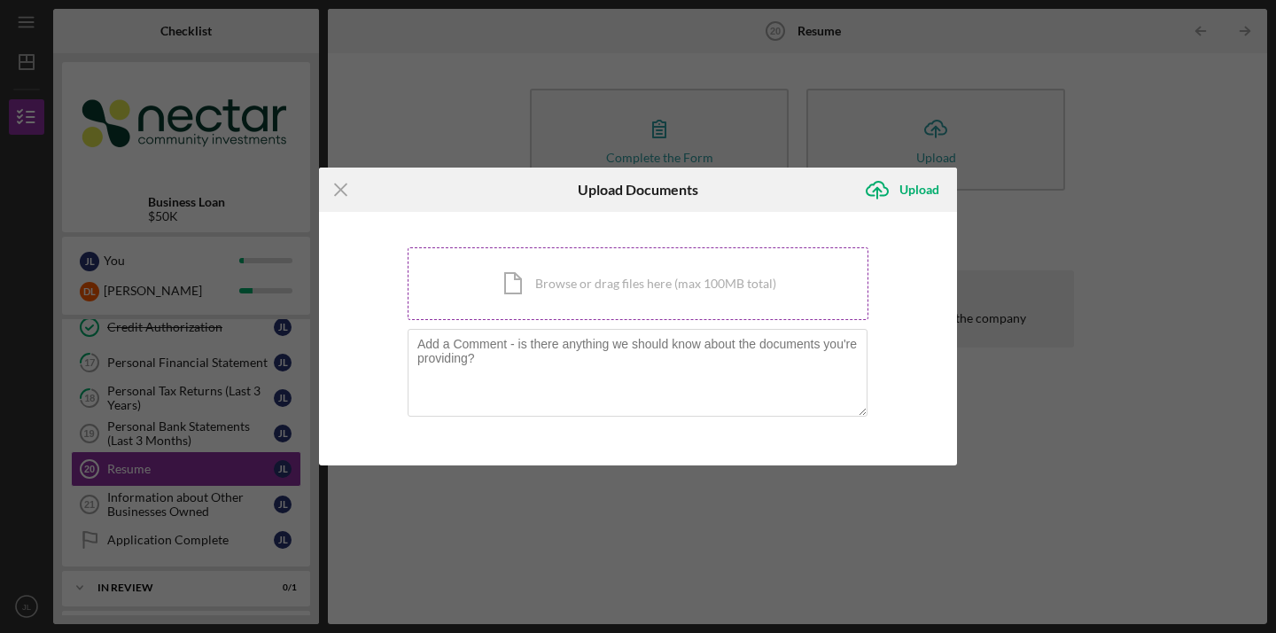
click at [652, 291] on div "Icon/Document Browse or drag files here (max 100MB total) Tap to choose files o…" at bounding box center [638, 283] width 461 height 73
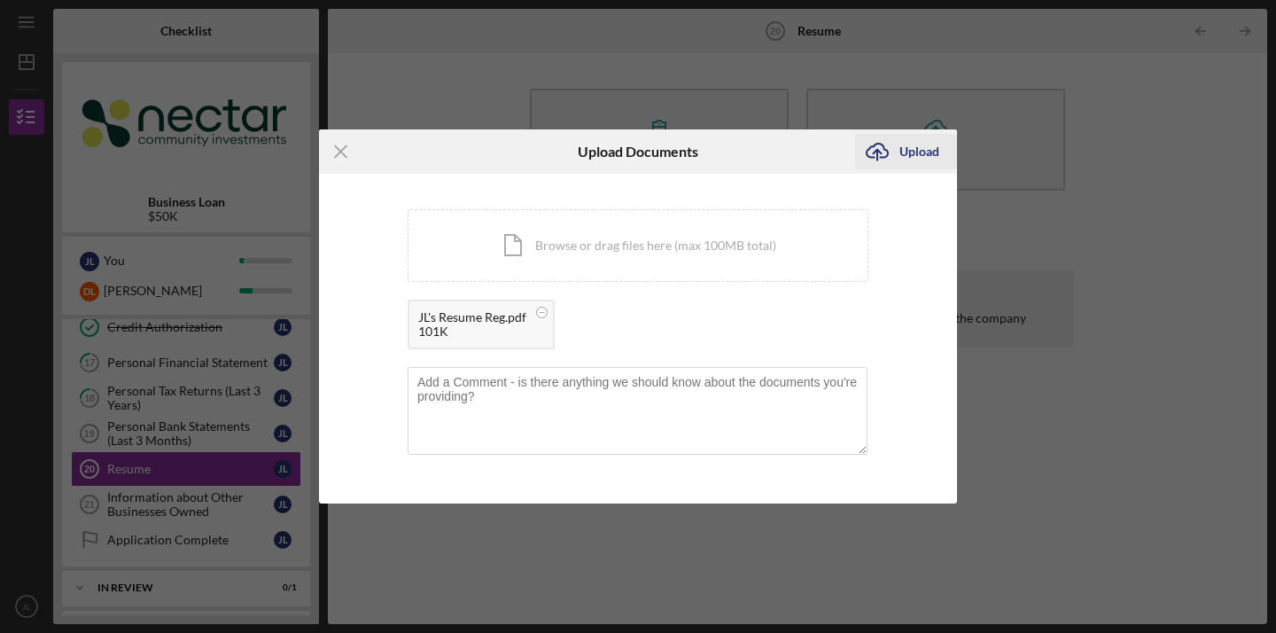
click at [895, 158] on icon "Icon/Upload" at bounding box center [877, 151] width 44 height 44
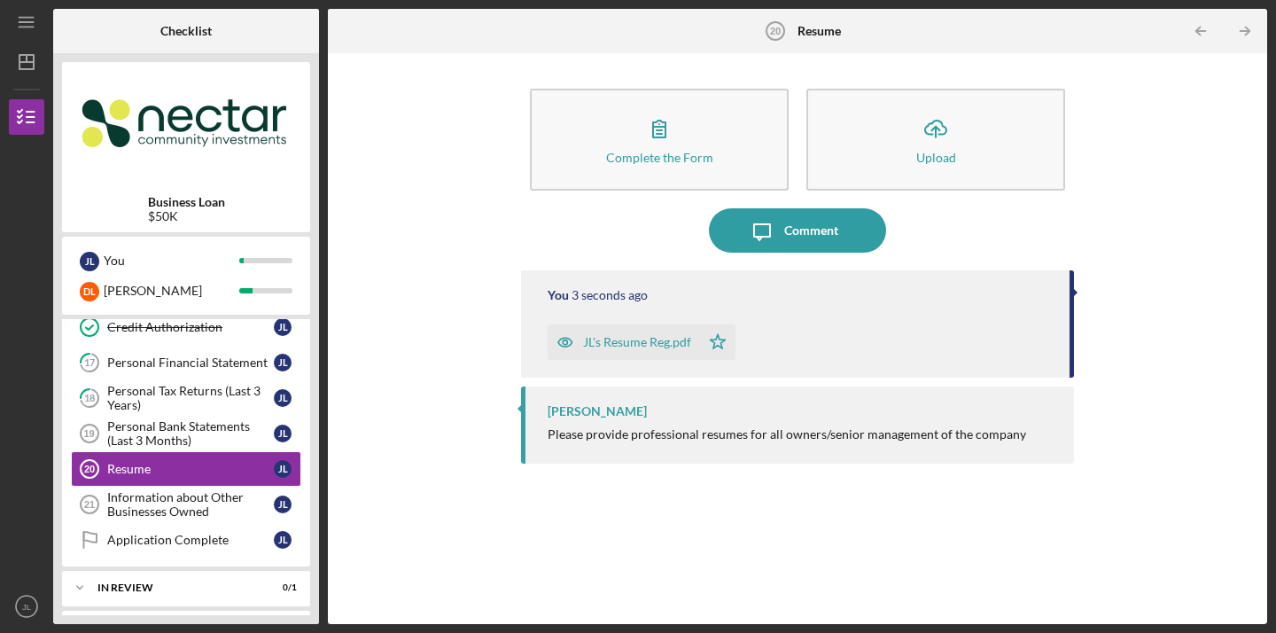
click at [381, 448] on div "Complete the Form Form Icon/Upload Upload Icon/Message Comment You 3 seconds ag…" at bounding box center [798, 338] width 922 height 553
click at [471, 537] on div "Complete the Form Form Icon/Upload Upload Icon/Message Comment You 10 seconds a…" at bounding box center [798, 338] width 922 height 553
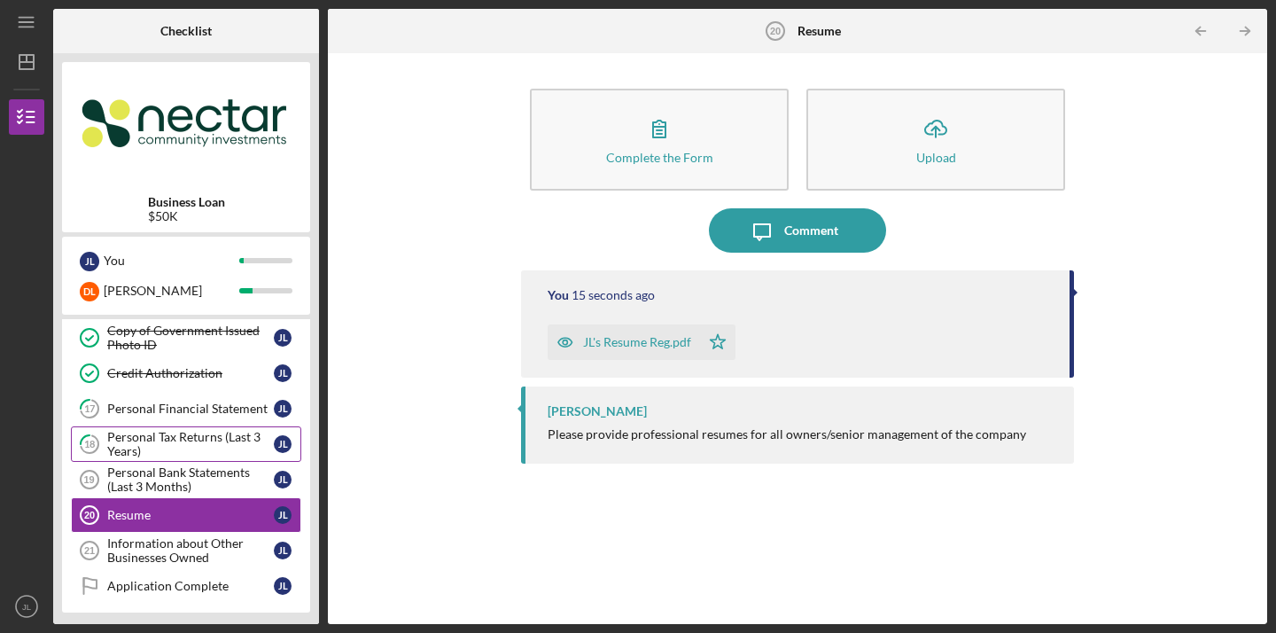
scroll to position [527, 0]
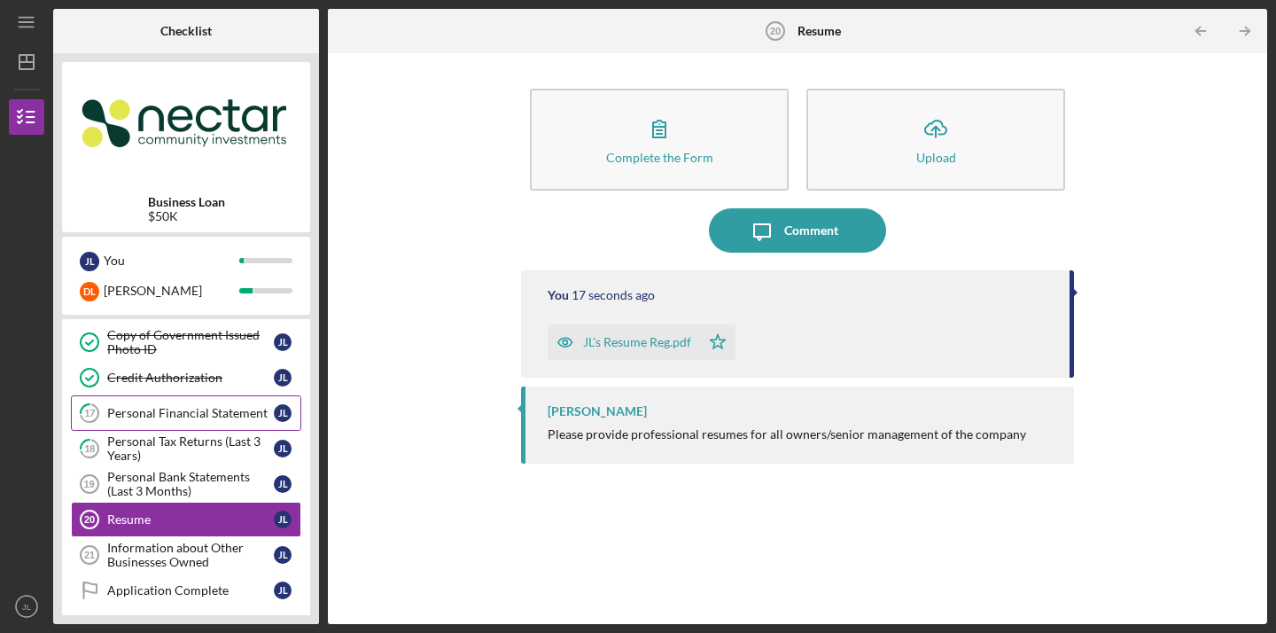
click at [174, 418] on div "Personal Financial Statement" at bounding box center [190, 413] width 167 height 14
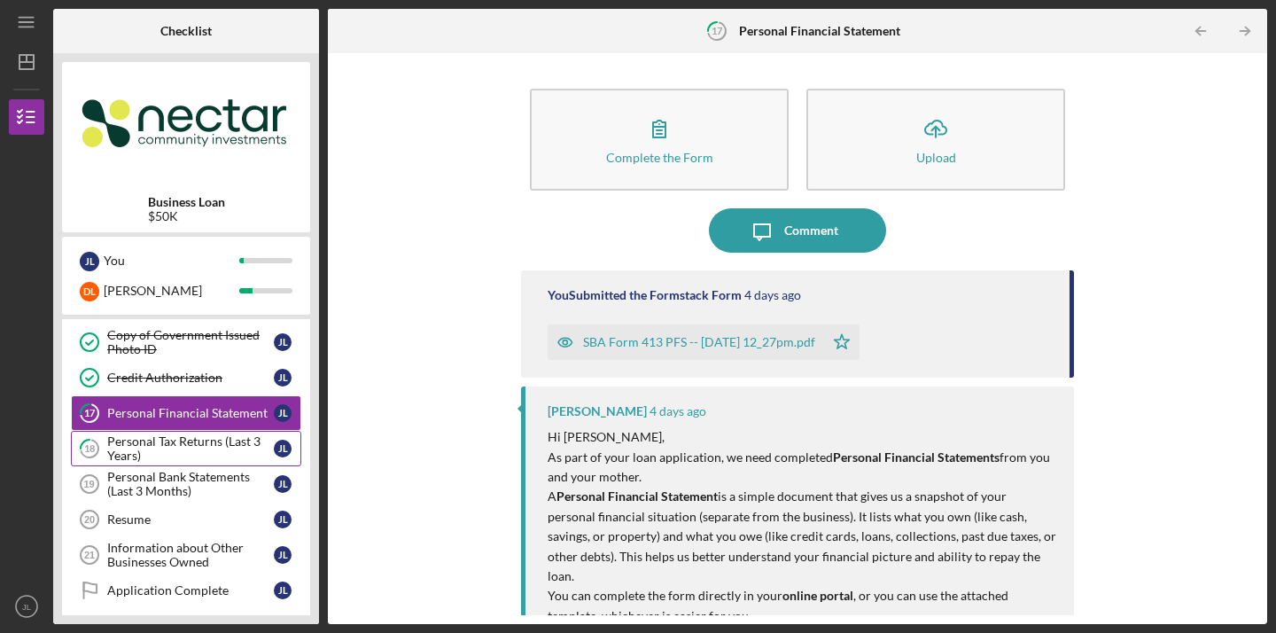
click at [180, 457] on div "Personal Tax Returns (Last 3 Years)" at bounding box center [190, 448] width 167 height 28
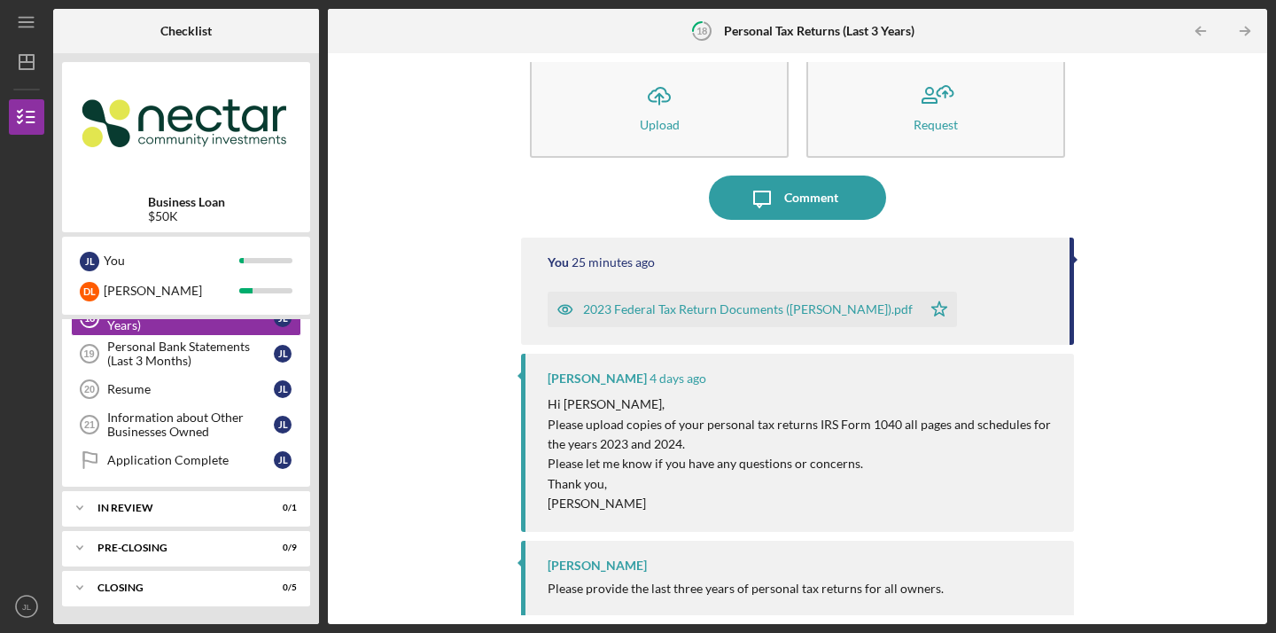
scroll to position [658, 0]
click at [189, 384] on div "Resume" at bounding box center [190, 389] width 167 height 14
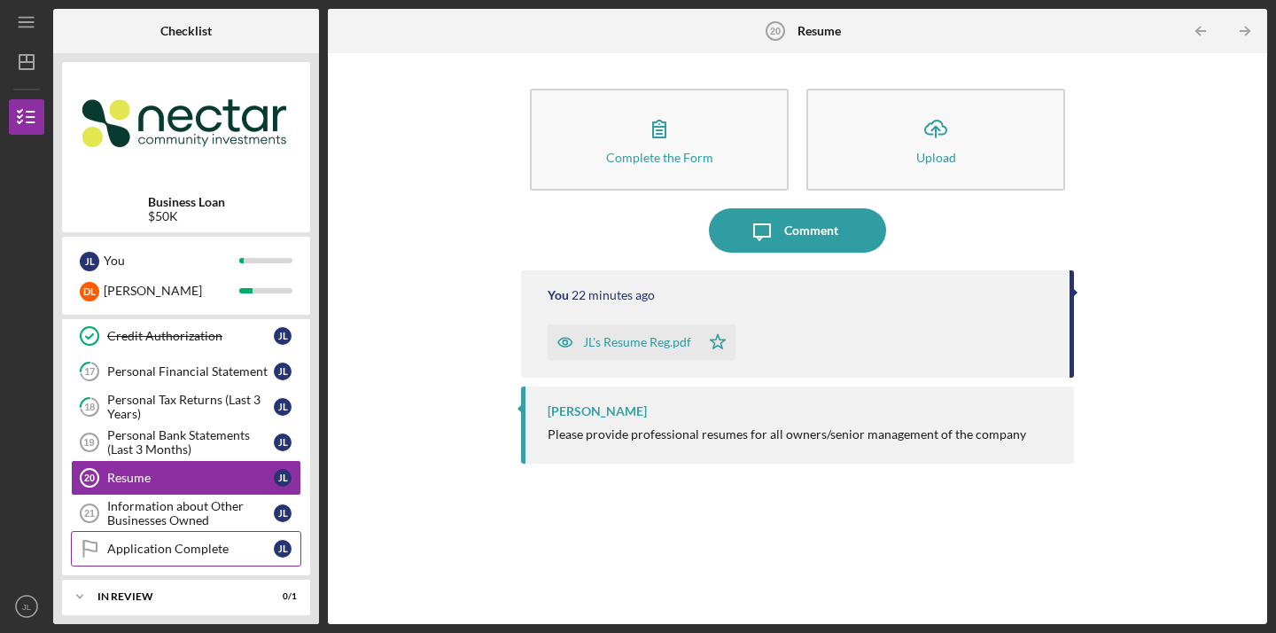
scroll to position [522, 0]
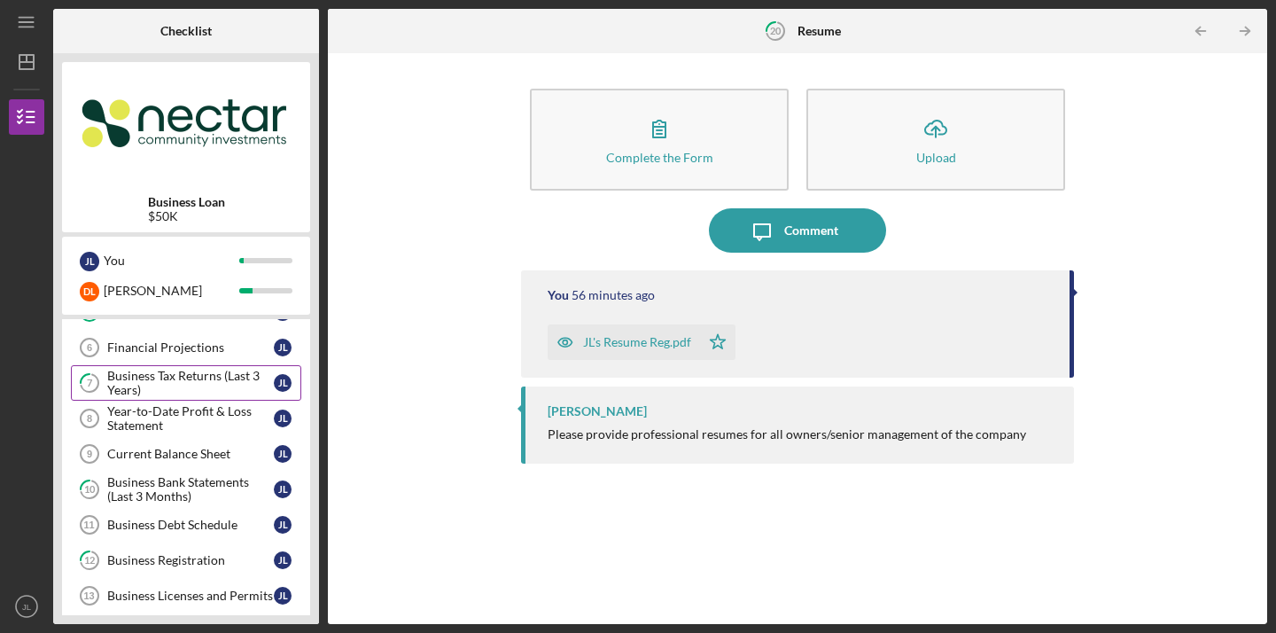
scroll to position [197, 0]
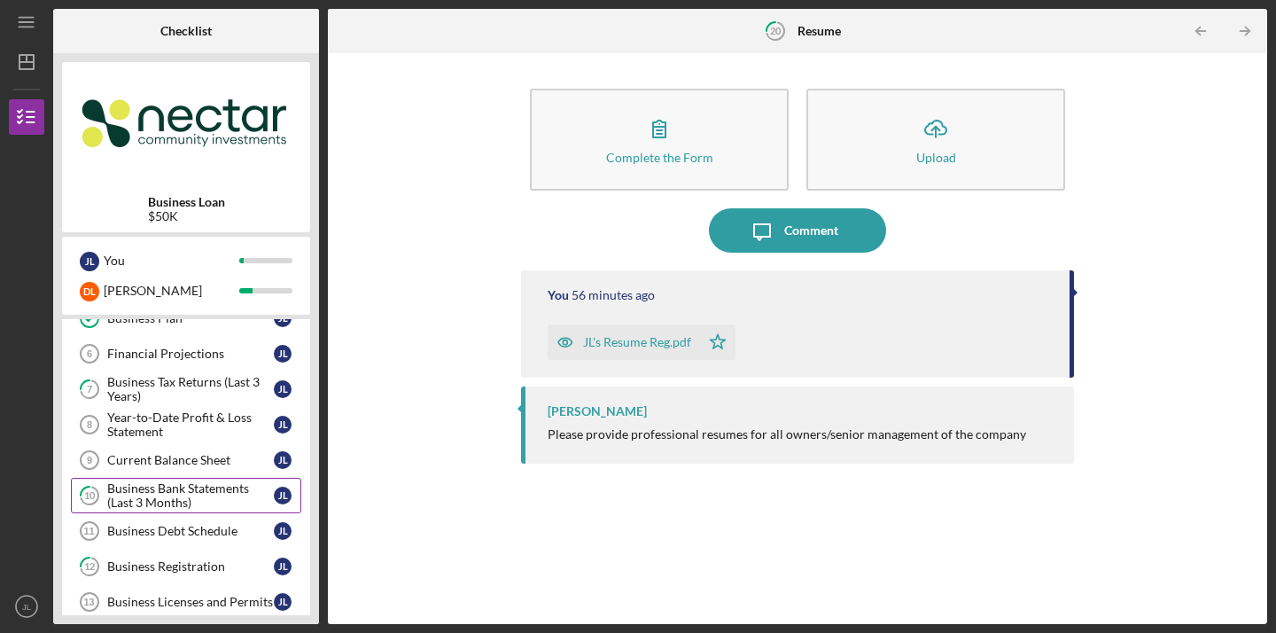
click at [185, 488] on div "Business Bank Statements (Last 3 Months)" at bounding box center [190, 495] width 167 height 28
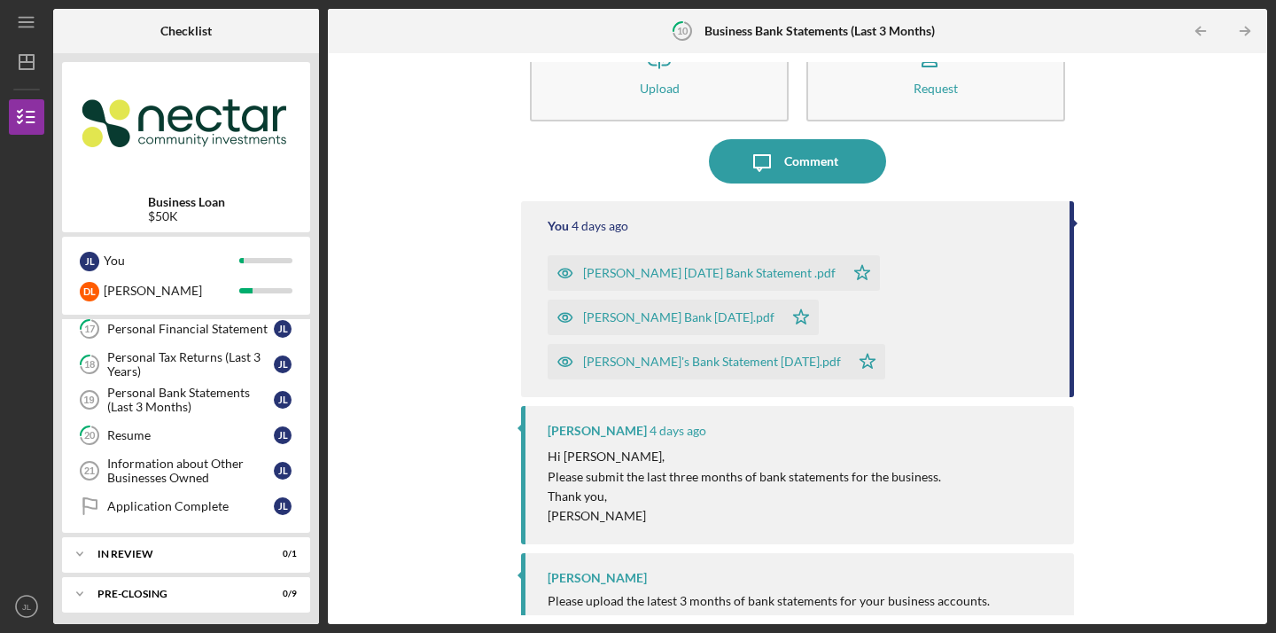
scroll to position [596, 0]
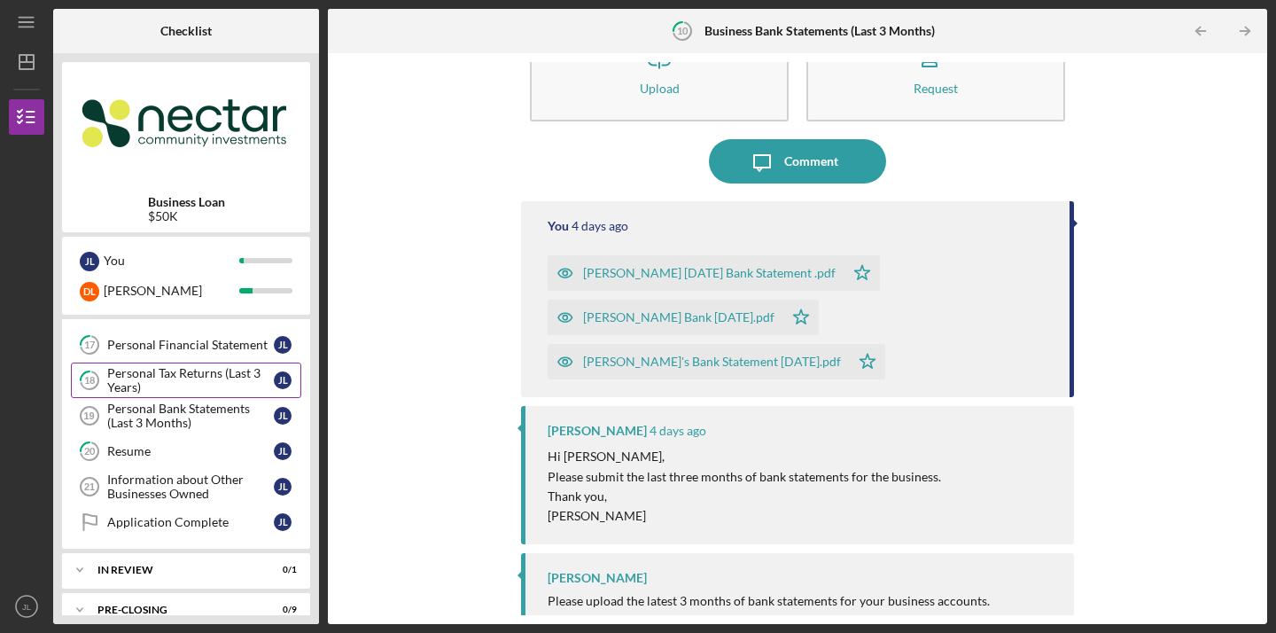
click at [173, 375] on div "Personal Tax Returns (Last 3 Years)" at bounding box center [190, 380] width 167 height 28
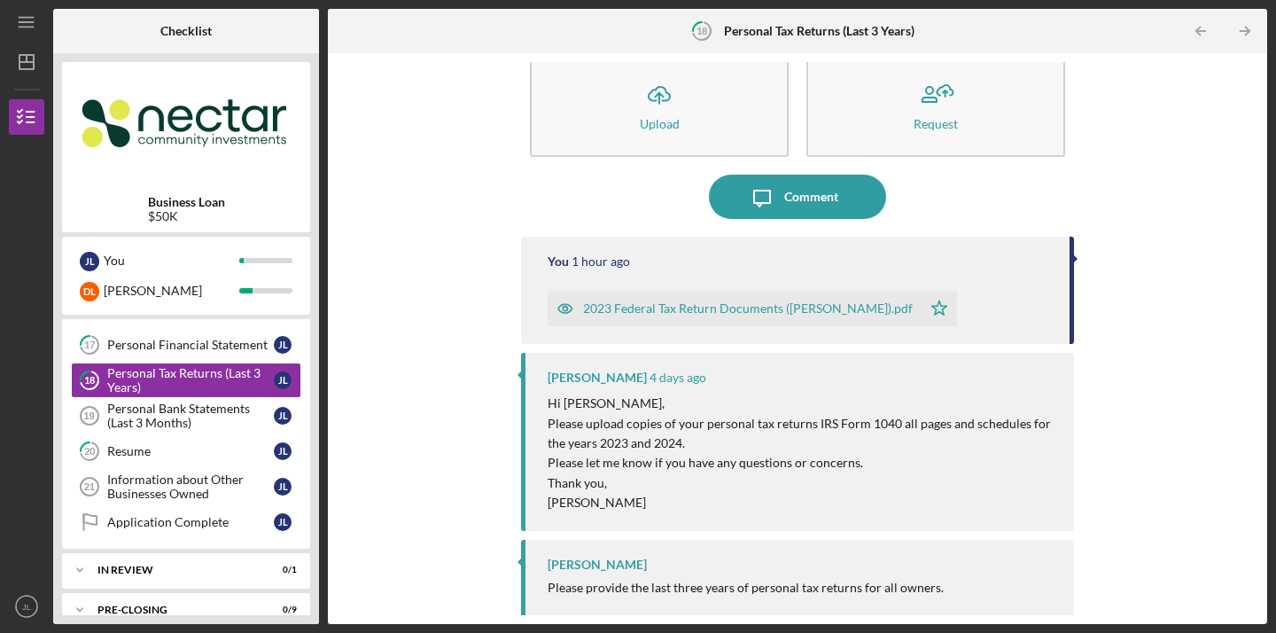
scroll to position [33, 0]
click at [206, 451] on div "Resume" at bounding box center [190, 451] width 167 height 14
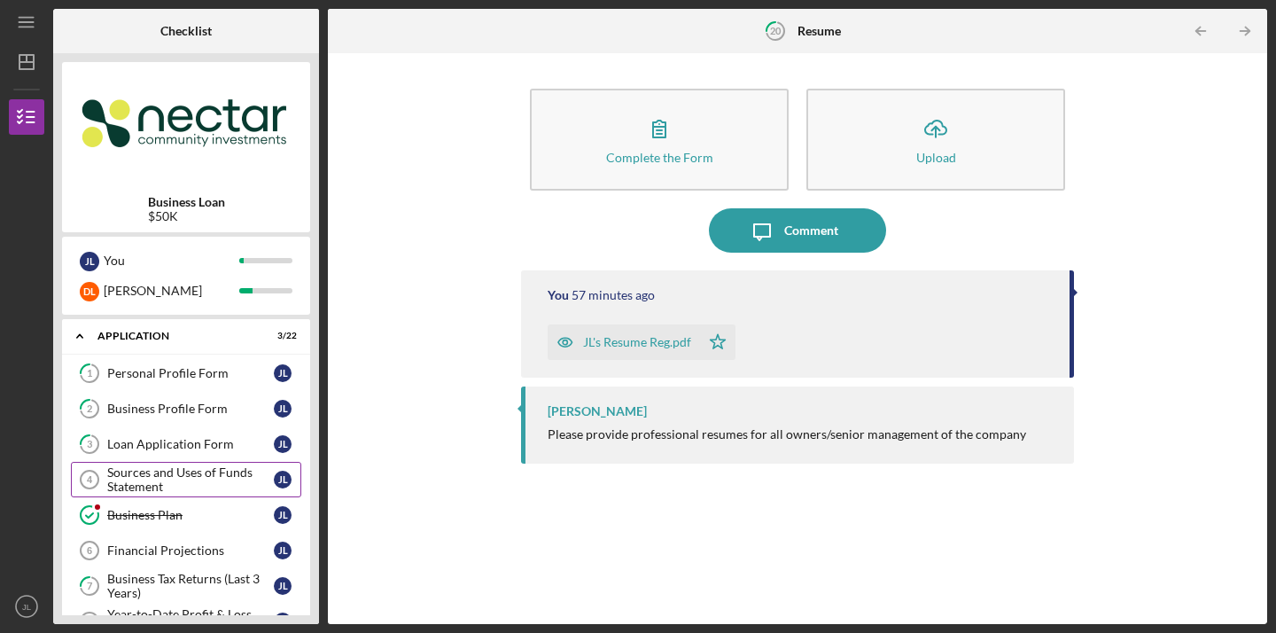
click at [209, 475] on div "Sources and Uses of Funds Statement" at bounding box center [190, 479] width 167 height 28
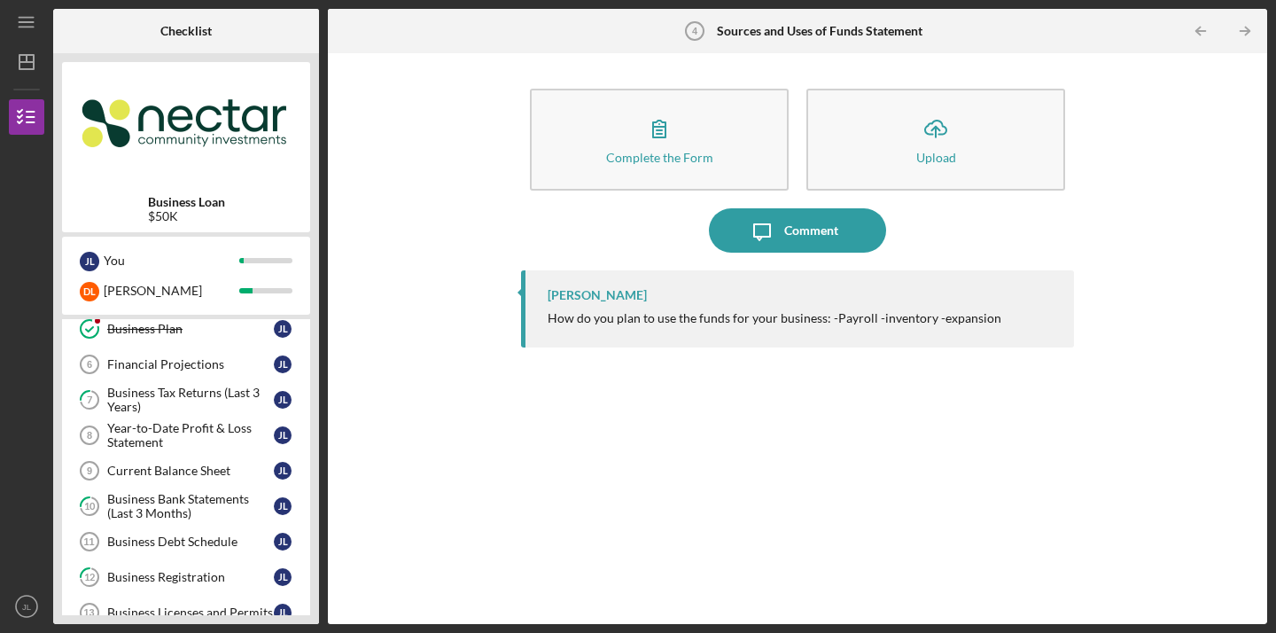
scroll to position [182, 0]
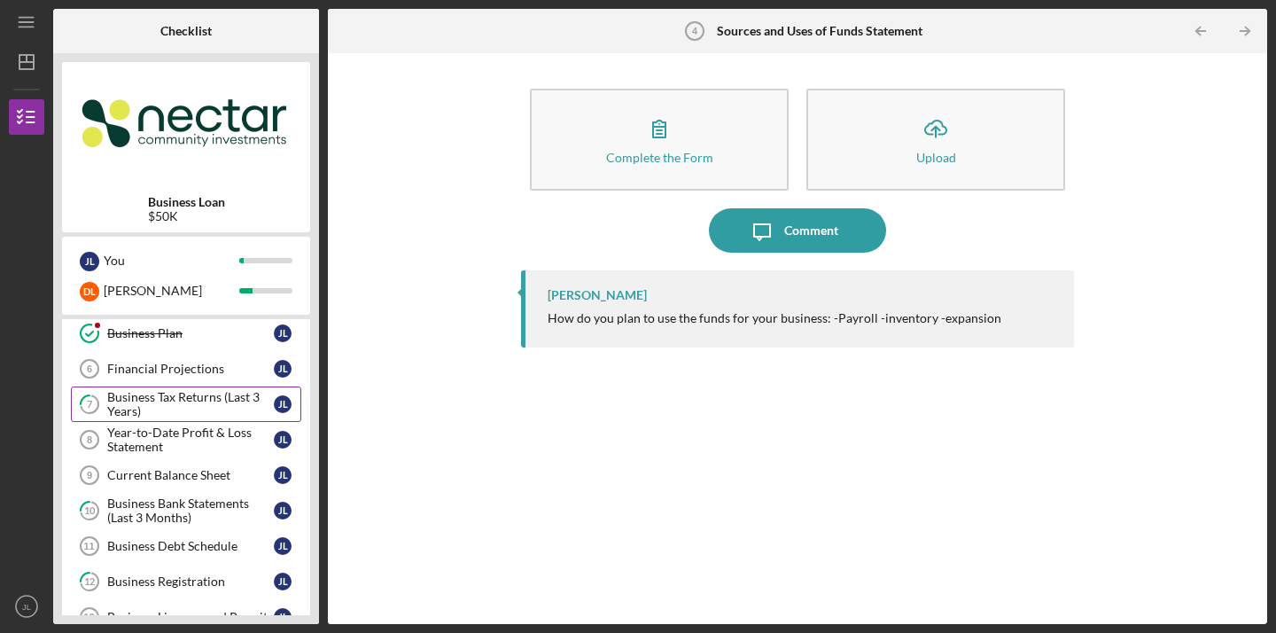
click at [202, 396] on div "Business Tax Returns (Last 3 Years)" at bounding box center [190, 404] width 167 height 28
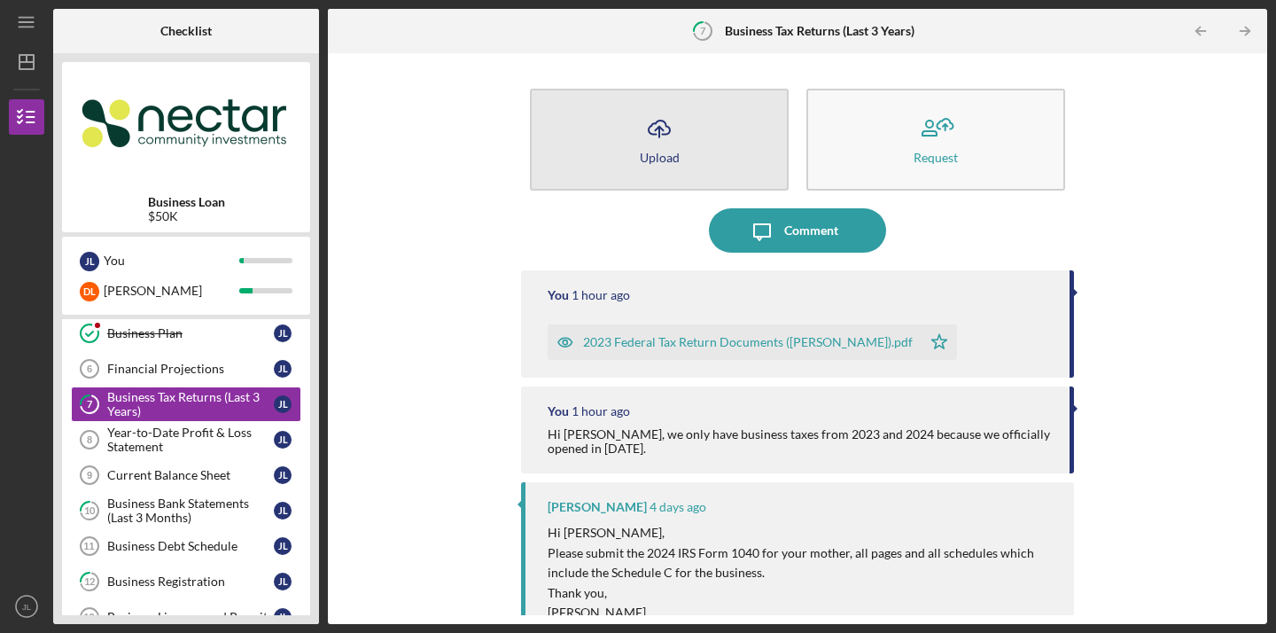
click at [681, 168] on button "Icon/Upload Upload" at bounding box center [659, 140] width 259 height 102
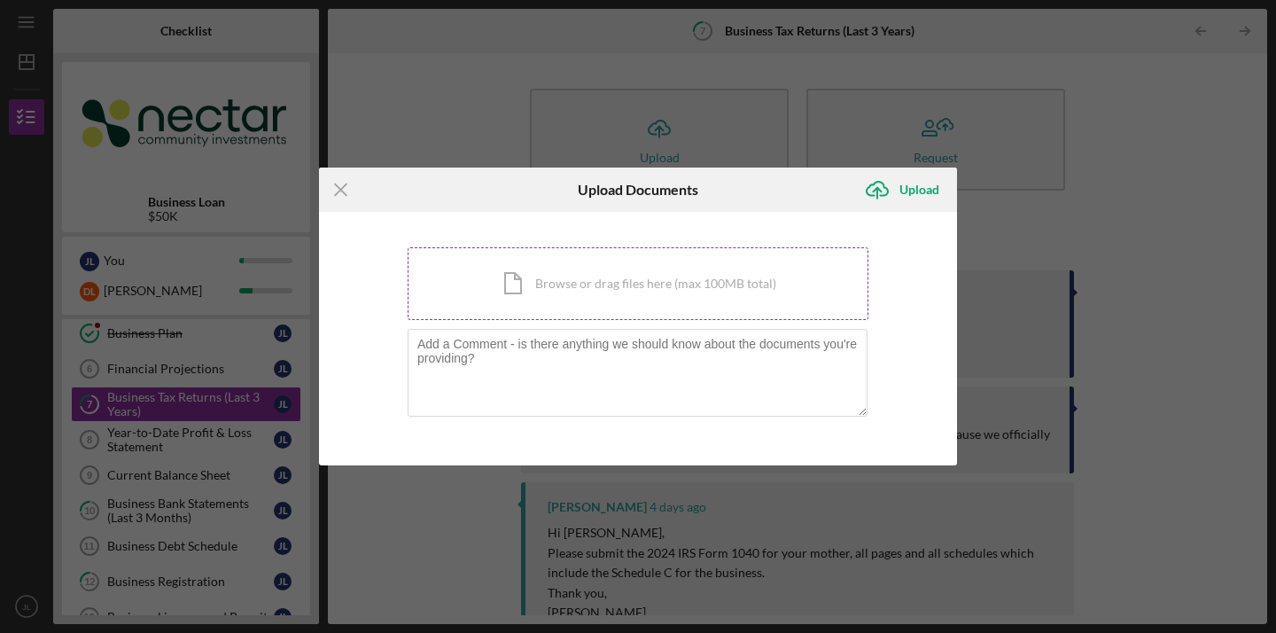
click at [629, 303] on div "Icon/Document Browse or drag files here (max 100MB total) Tap to choose files o…" at bounding box center [638, 283] width 461 height 73
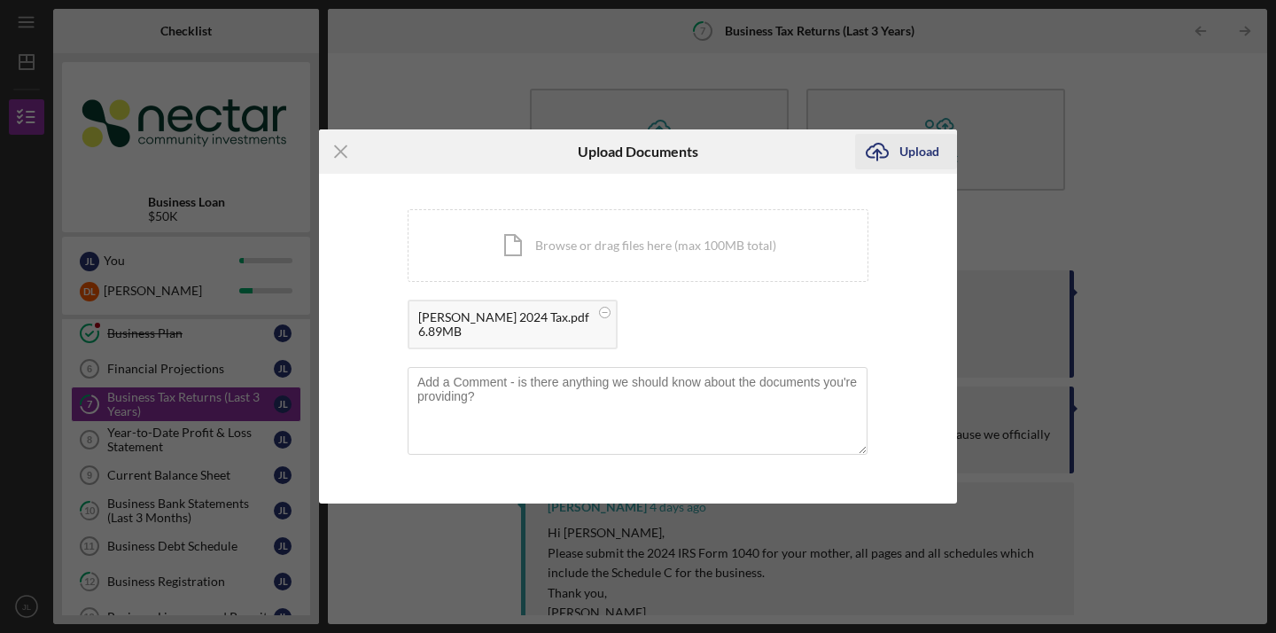
click at [938, 156] on button "Icon/Upload Upload" at bounding box center [906, 151] width 102 height 35
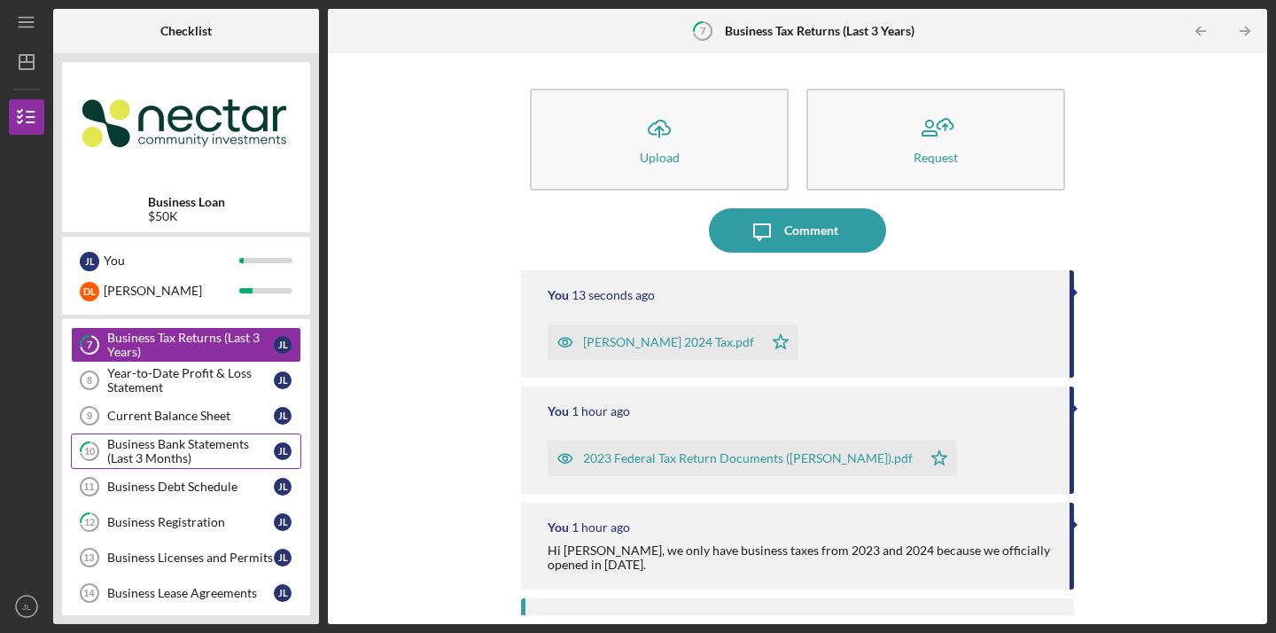
scroll to position [198, 0]
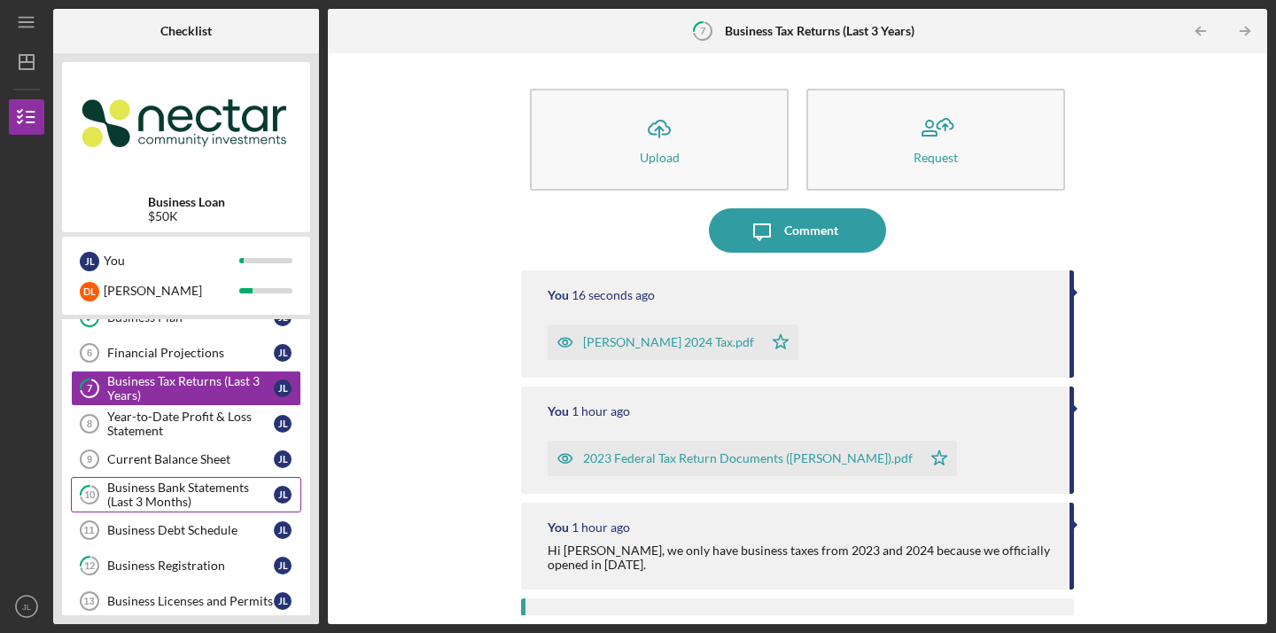
click at [185, 491] on div "Business Bank Statements (Last 3 Months)" at bounding box center [190, 494] width 167 height 28
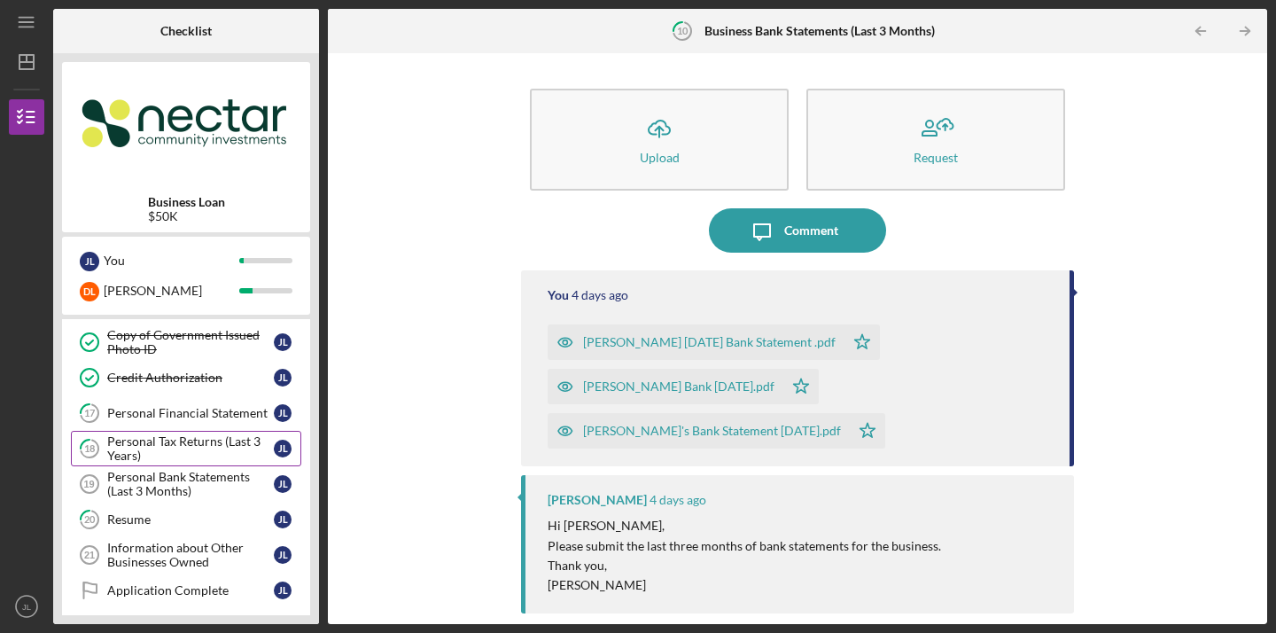
scroll to position [528, 0]
click at [190, 448] on div "Personal Tax Returns (Last 3 Years)" at bounding box center [190, 447] width 167 height 28
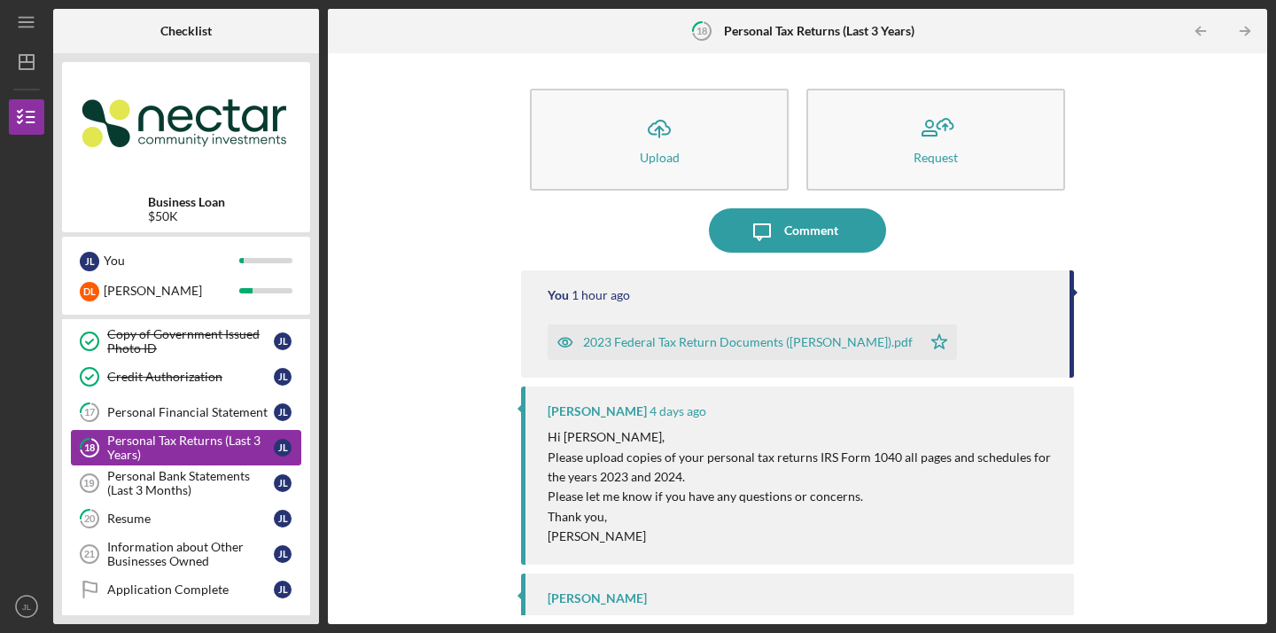
click at [168, 440] on div "Personal Tax Returns (Last 3 Years)" at bounding box center [190, 447] width 167 height 28
click at [178, 486] on div "Personal Bank Statements (Last 3 Months)" at bounding box center [190, 483] width 167 height 28
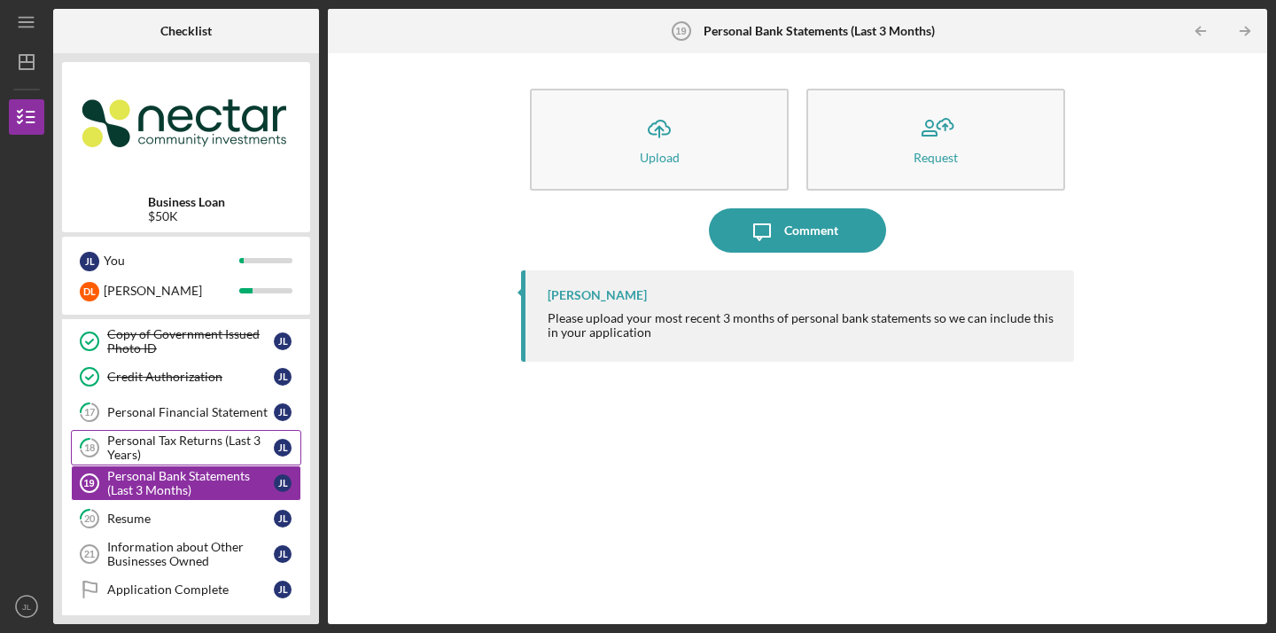
click at [165, 449] on div "Personal Tax Returns (Last 3 Years)" at bounding box center [190, 447] width 167 height 28
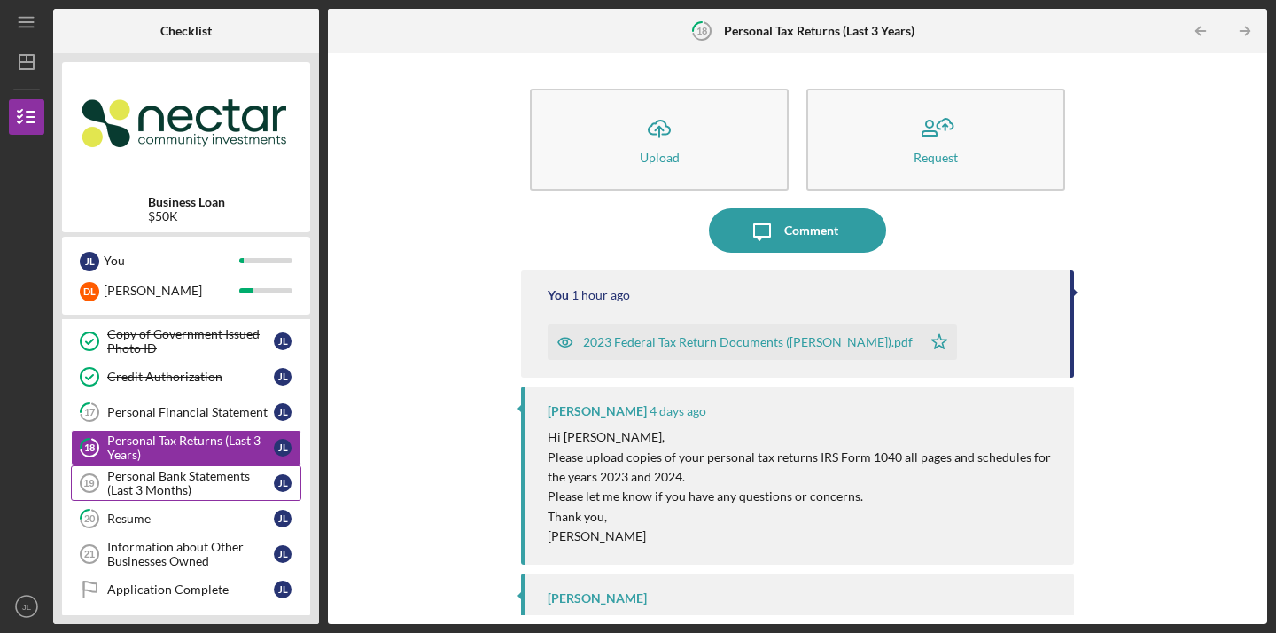
click at [152, 495] on div "Personal Bank Statements (Last 3 Months)" at bounding box center [190, 483] width 167 height 28
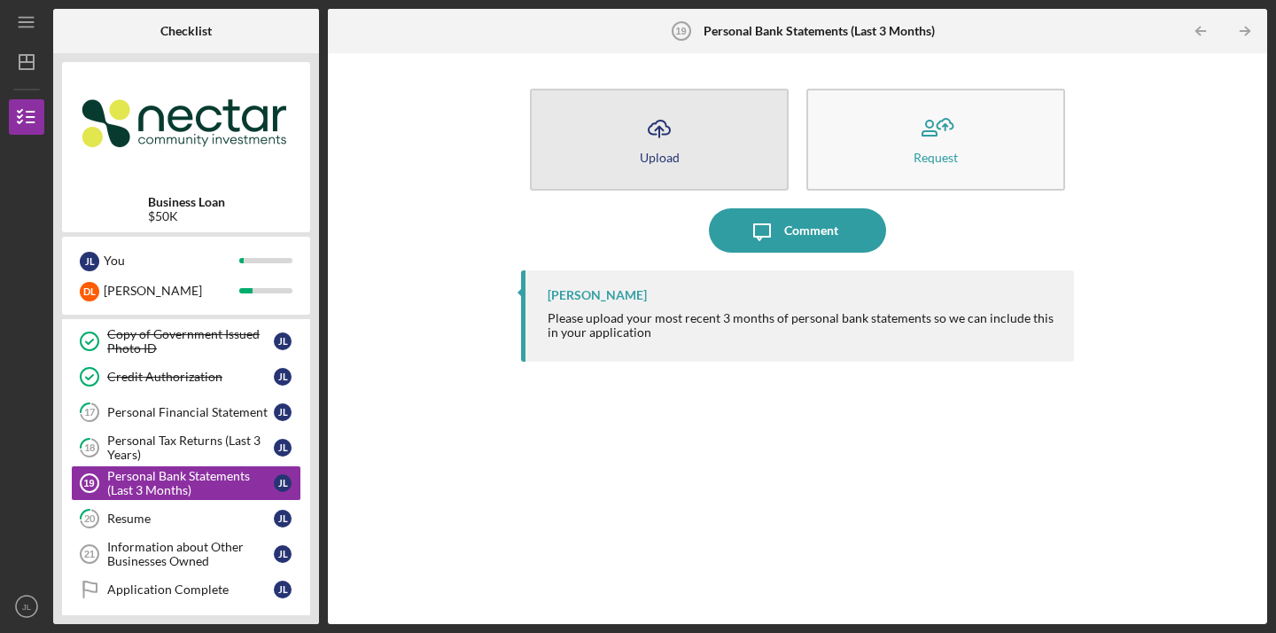
click at [680, 147] on icon "Icon/Upload" at bounding box center [659, 128] width 44 height 44
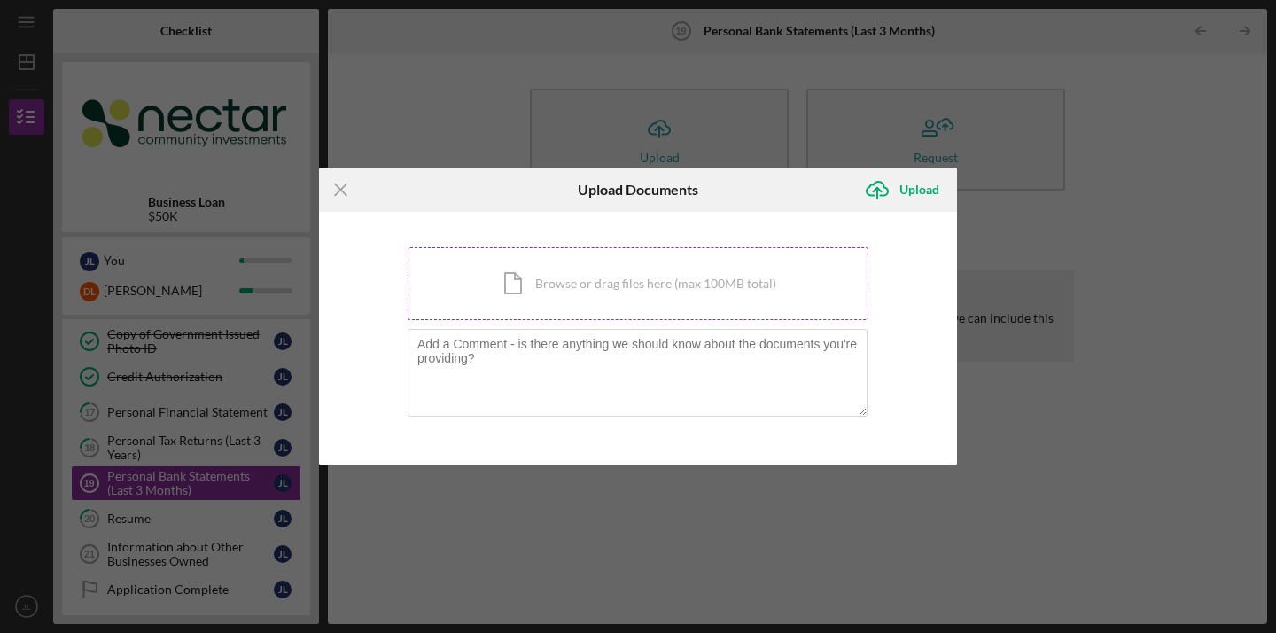
click at [642, 301] on div "Icon/Document Browse or drag files here (max 100MB total) Tap to choose files o…" at bounding box center [638, 283] width 461 height 73
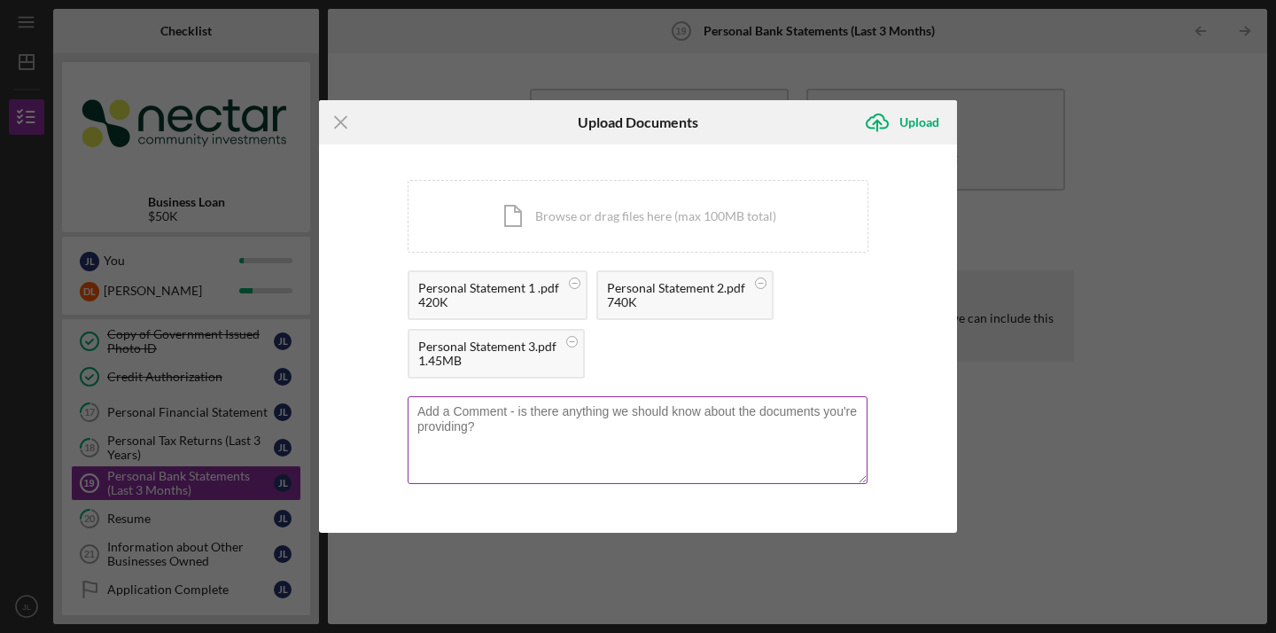
click at [636, 463] on textarea at bounding box center [638, 439] width 460 height 87
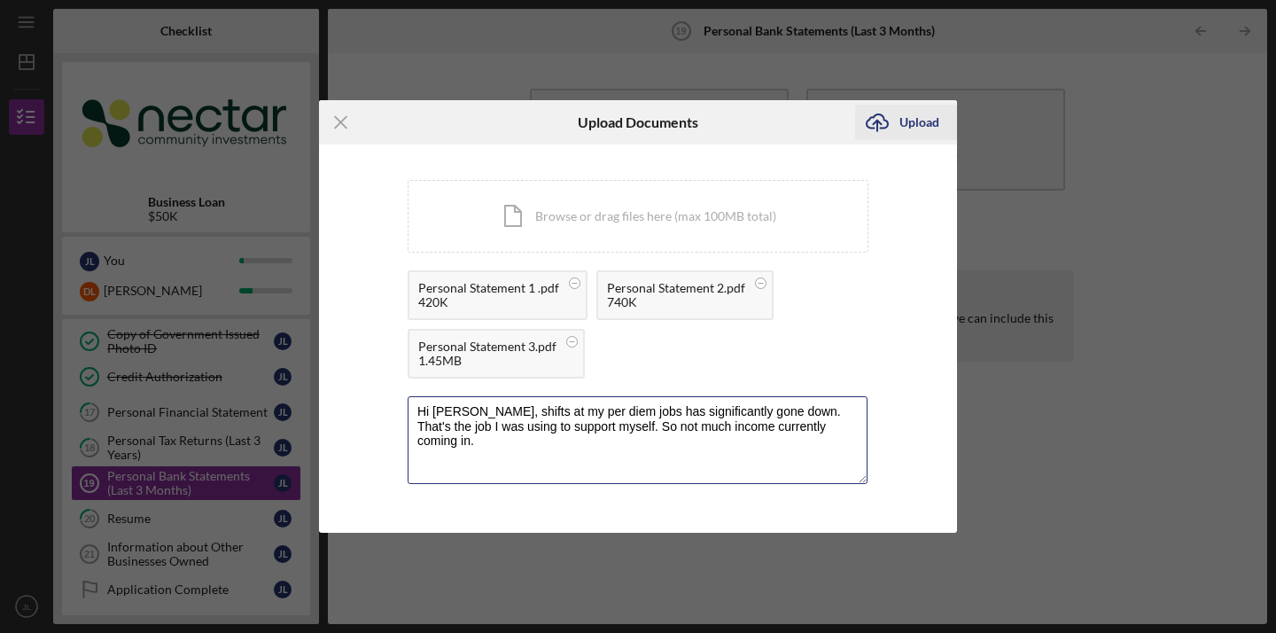
type textarea "Hi Kristin, shifts at my per diem jobs has significantly gone down. That's the …"
click at [898, 131] on icon "Icon/Upload" at bounding box center [877, 122] width 44 height 44
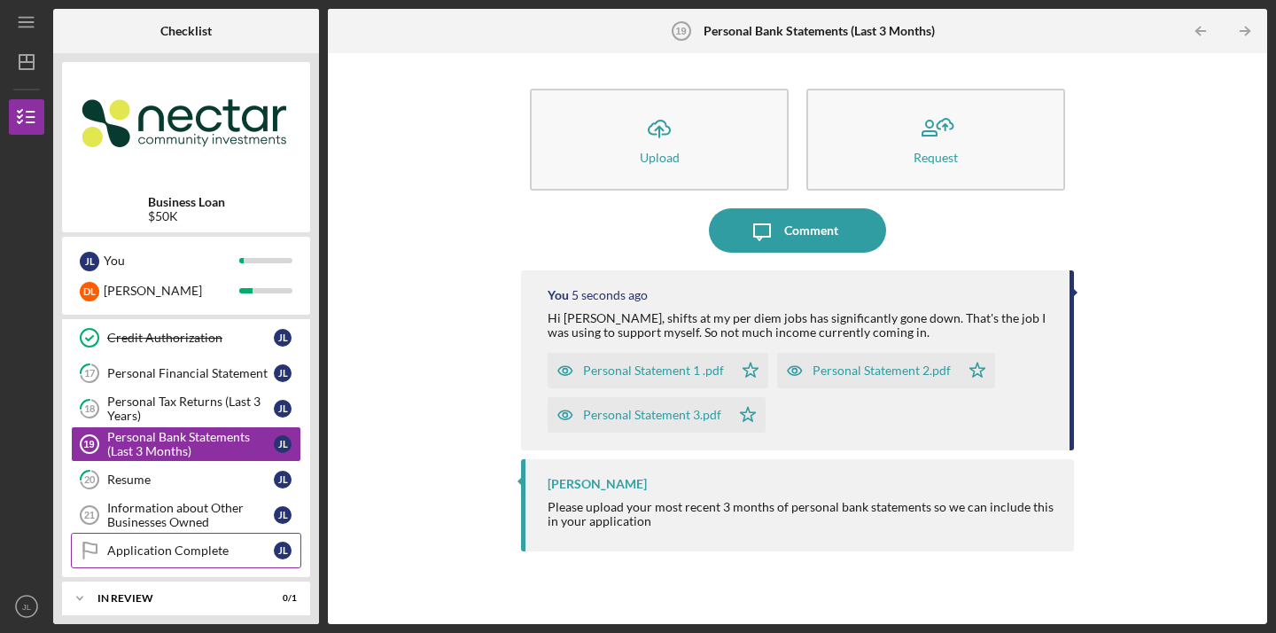
scroll to position [576, 0]
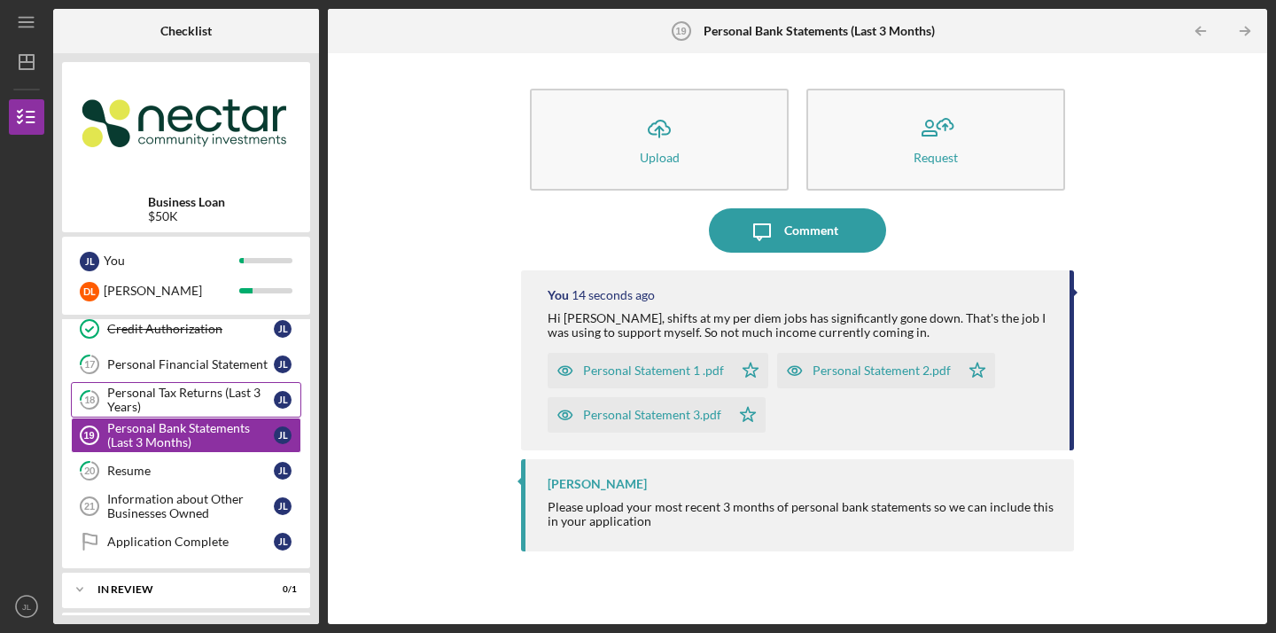
click at [159, 393] on div "Personal Tax Returns (Last 3 Years)" at bounding box center [190, 399] width 167 height 28
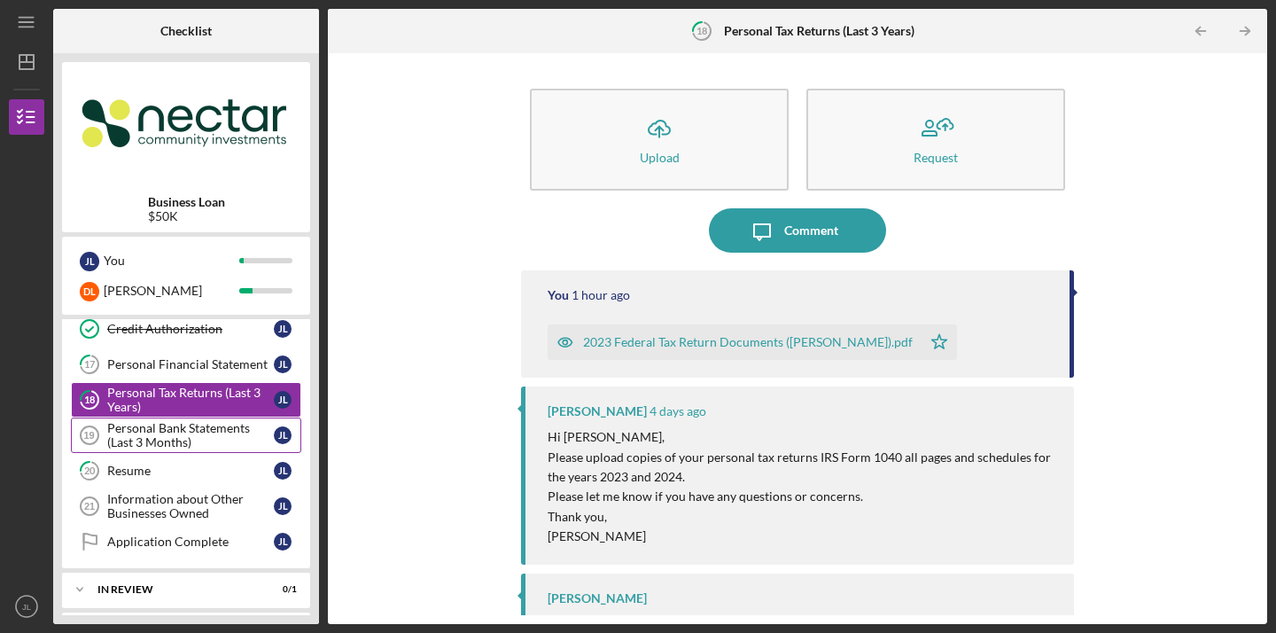
click at [237, 439] on div "Personal Bank Statements (Last 3 Months)" at bounding box center [190, 435] width 167 height 28
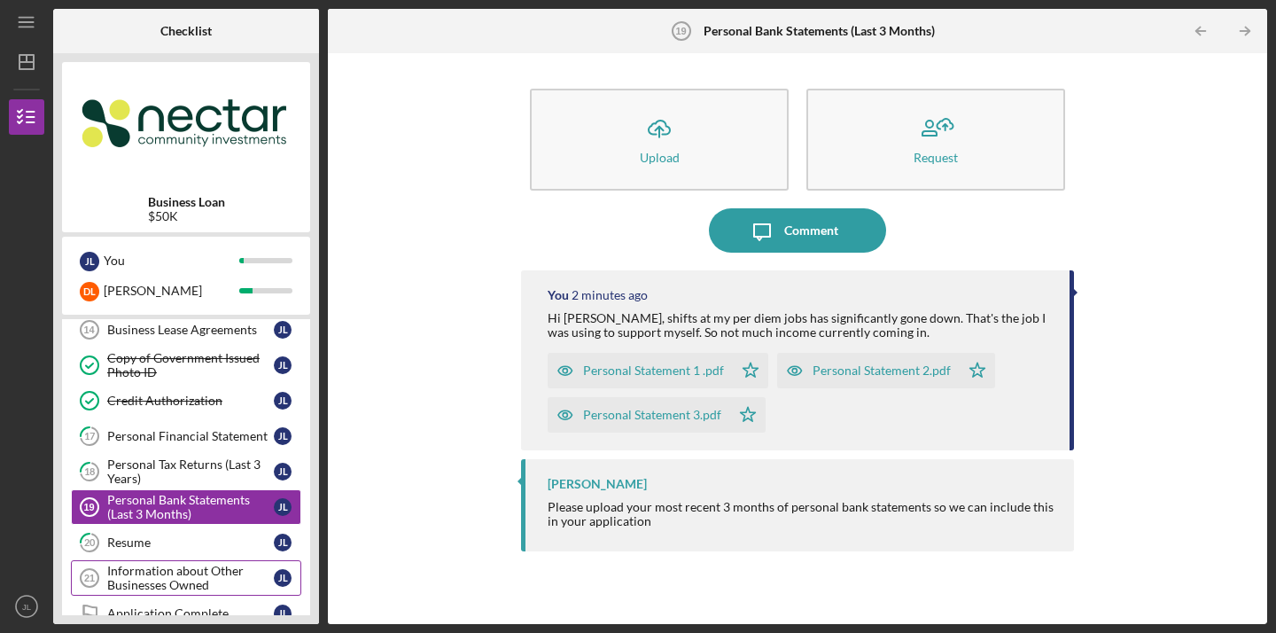
scroll to position [502, 0]
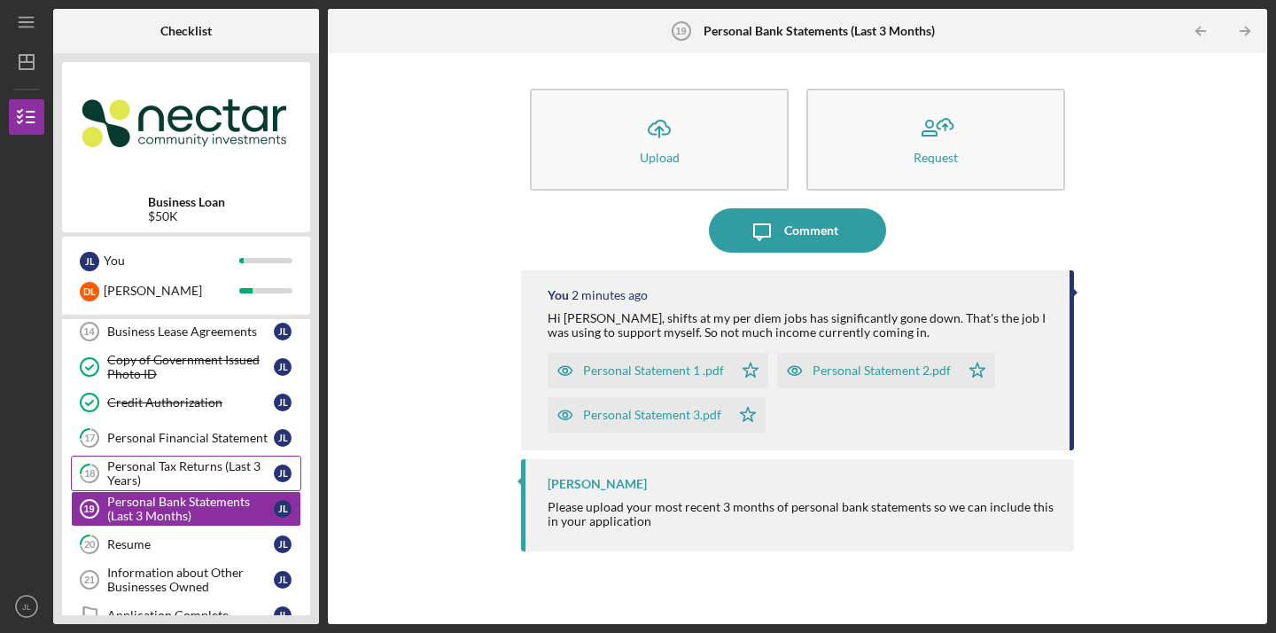
click at [165, 478] on div "Personal Tax Returns (Last 3 Years)" at bounding box center [190, 473] width 167 height 28
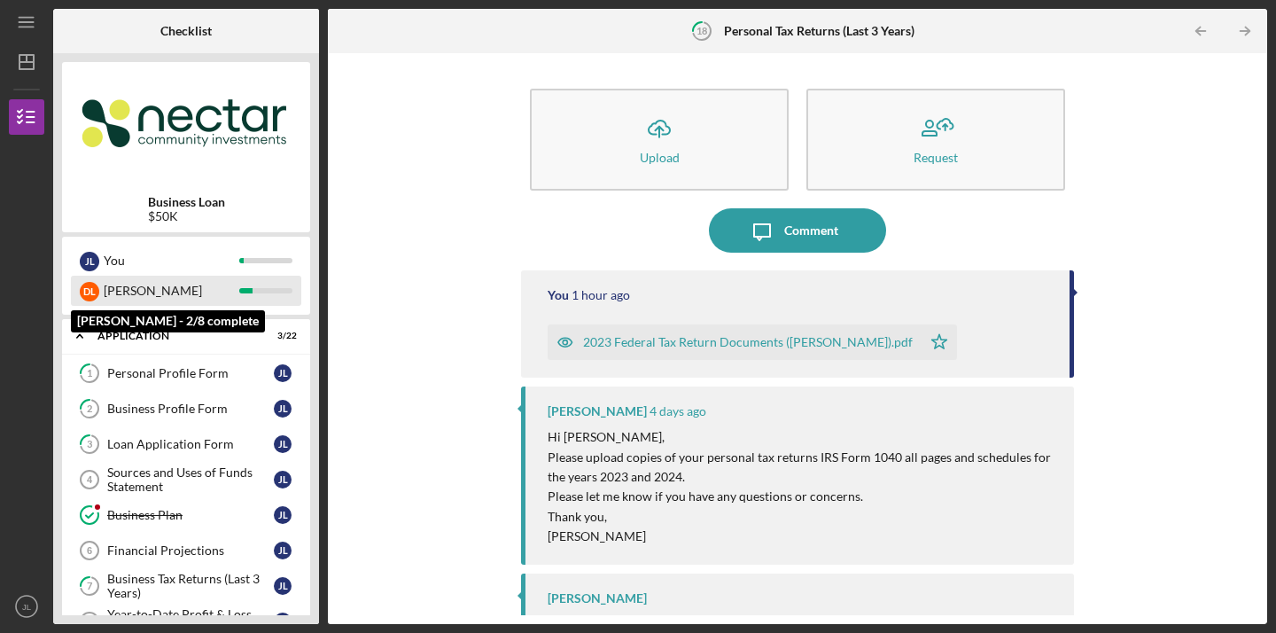
click at [267, 289] on div at bounding box center [265, 290] width 53 height 5
click at [222, 294] on div "Dieudonne" at bounding box center [172, 291] width 136 height 30
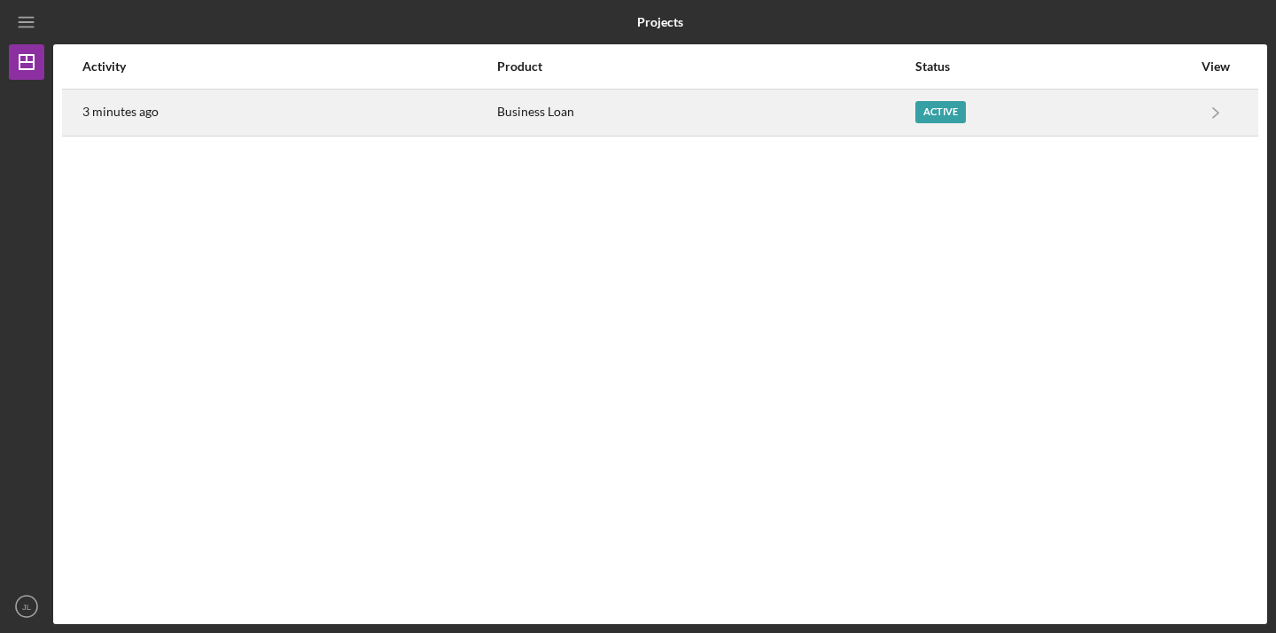
click at [1130, 105] on div "Active" at bounding box center [1053, 112] width 276 height 44
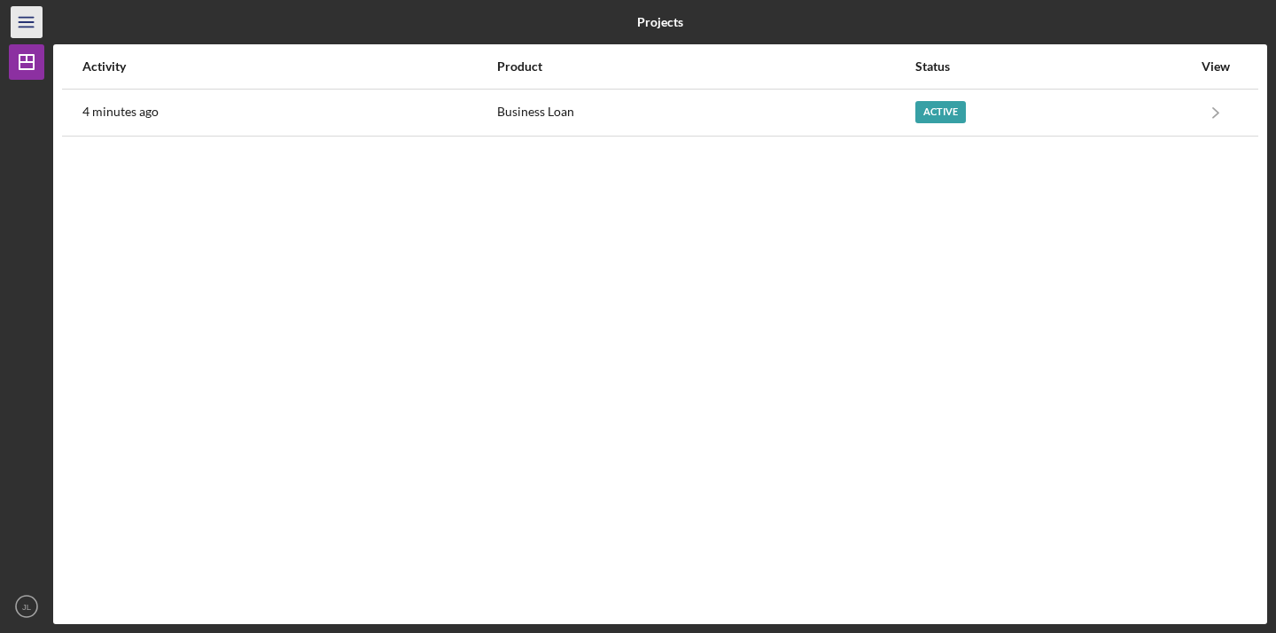
click at [35, 6] on icon "Icon/Menu" at bounding box center [27, 23] width 40 height 40
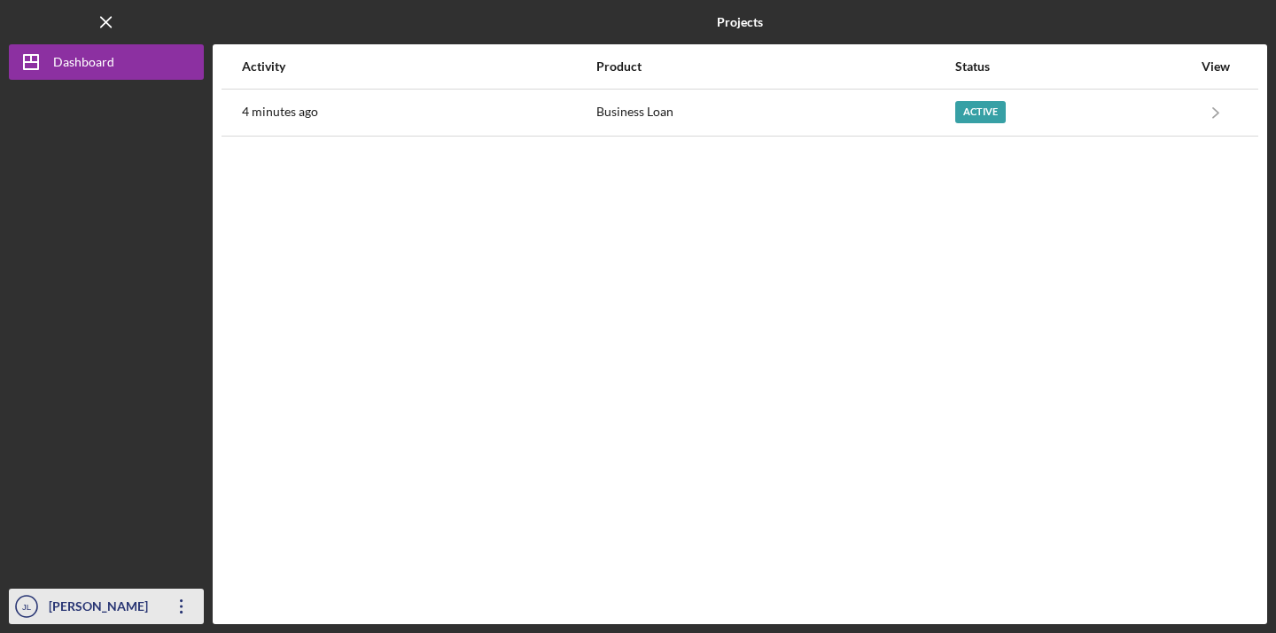
click at [181, 606] on icon "button" at bounding box center [181, 606] width 3 height 14
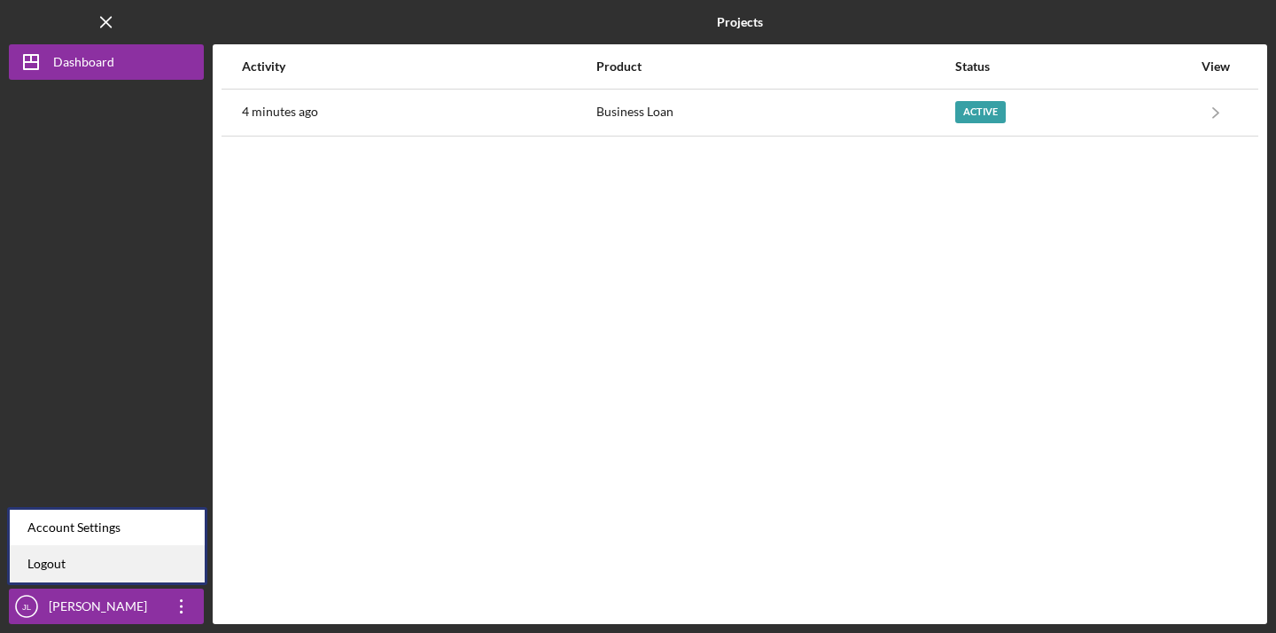
click at [150, 565] on link "Logout" at bounding box center [107, 564] width 195 height 36
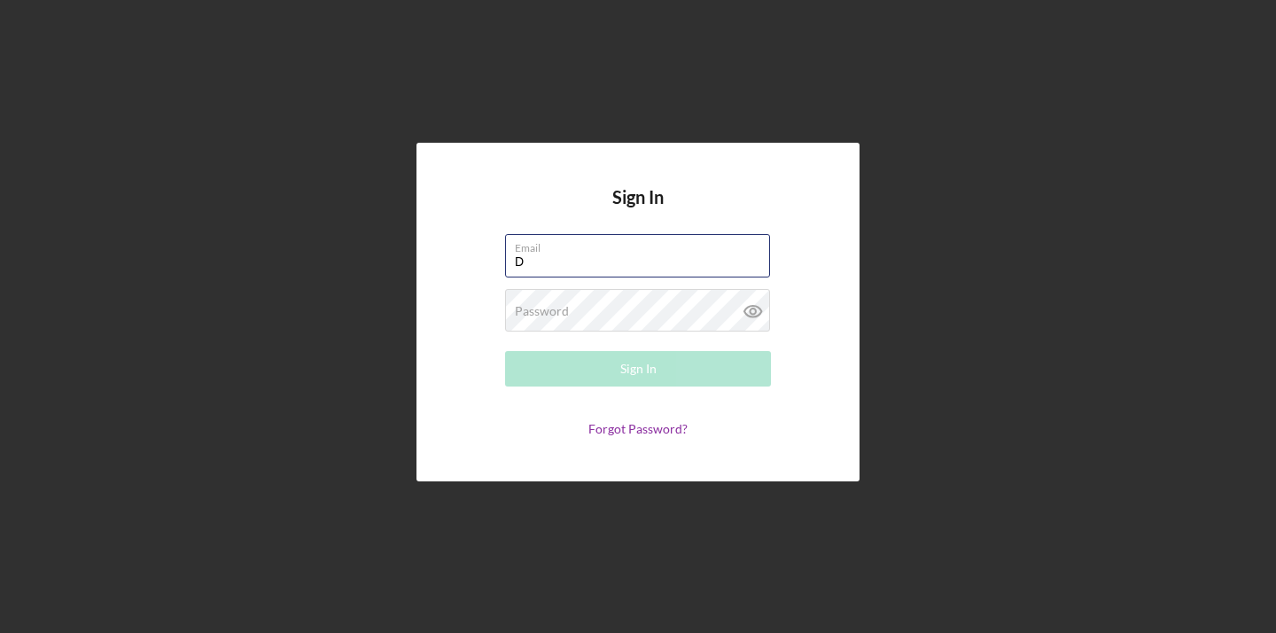
type input "[EMAIL_ADDRESS][DOMAIN_NAME]"
click at [638, 369] on button "Sign In" at bounding box center [638, 368] width 266 height 35
